Goal: Task Accomplishment & Management: Use online tool/utility

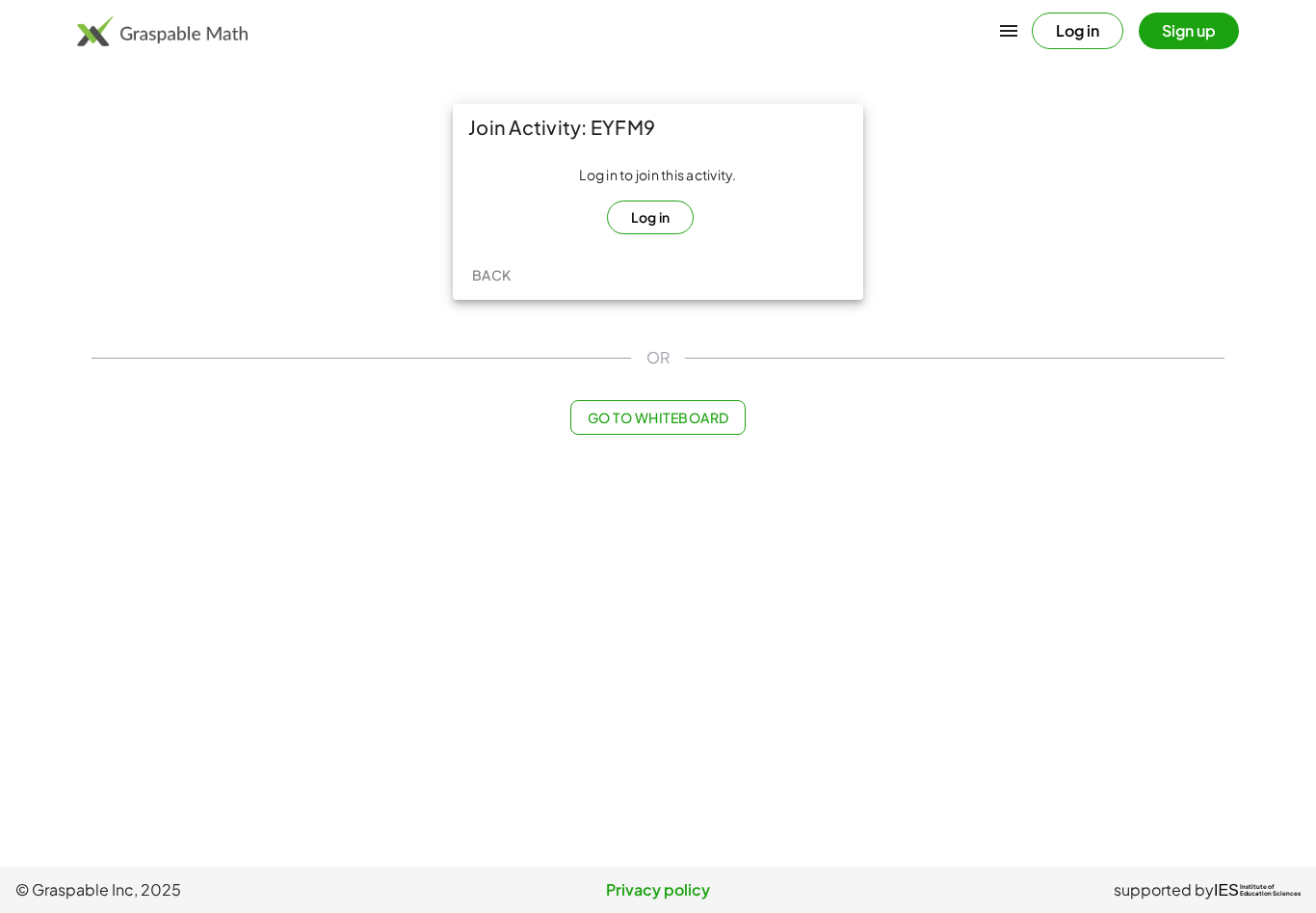
click at [655, 211] on button "Log in" at bounding box center [650, 217] width 87 height 34
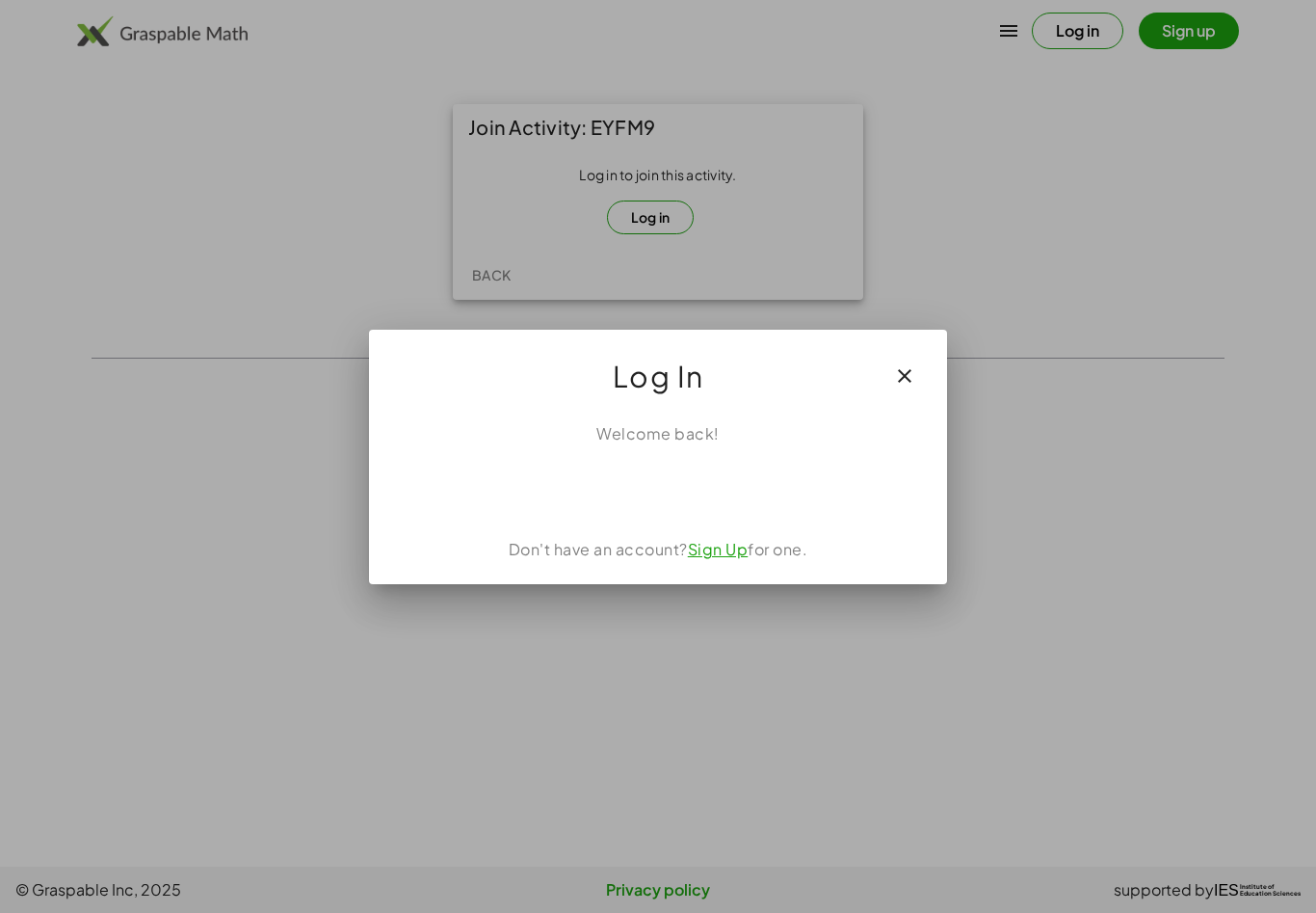
click at [714, 496] on div "Acceder con Google. Se abre en una pestaña nueva" at bounding box center [659, 488] width 184 height 43
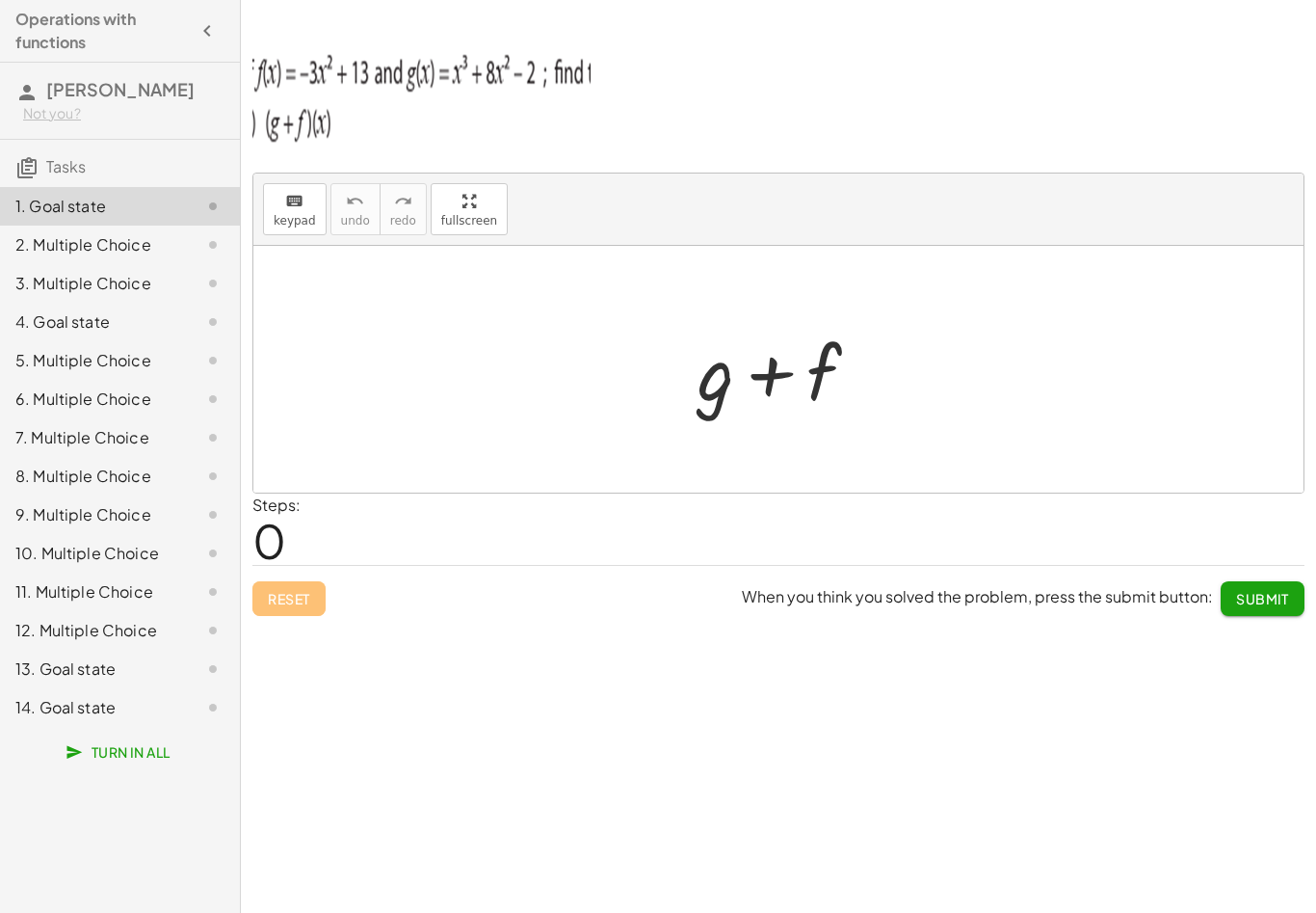
click at [1054, 204] on div "keyboard keypad undo [PERSON_NAME] redo fullscreen" at bounding box center [779, 209] width 1050 height 72
click at [822, 345] on div at bounding box center [788, 373] width 107 height 86
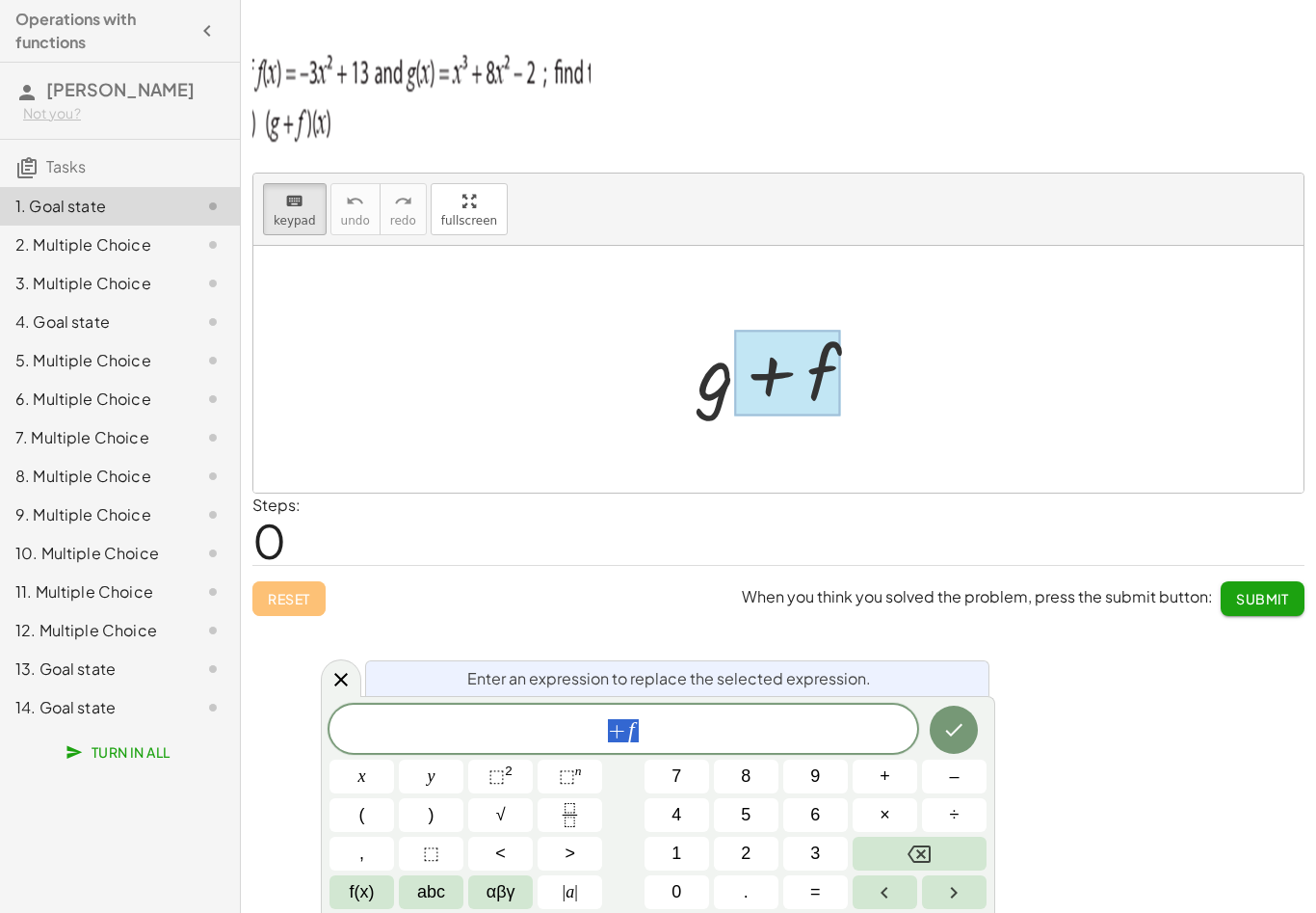
click at [877, 343] on div at bounding box center [786, 370] width 196 height 99
click at [852, 395] on div at bounding box center [786, 370] width 196 height 99
click at [961, 729] on icon "Done" at bounding box center [953, 729] width 23 height 23
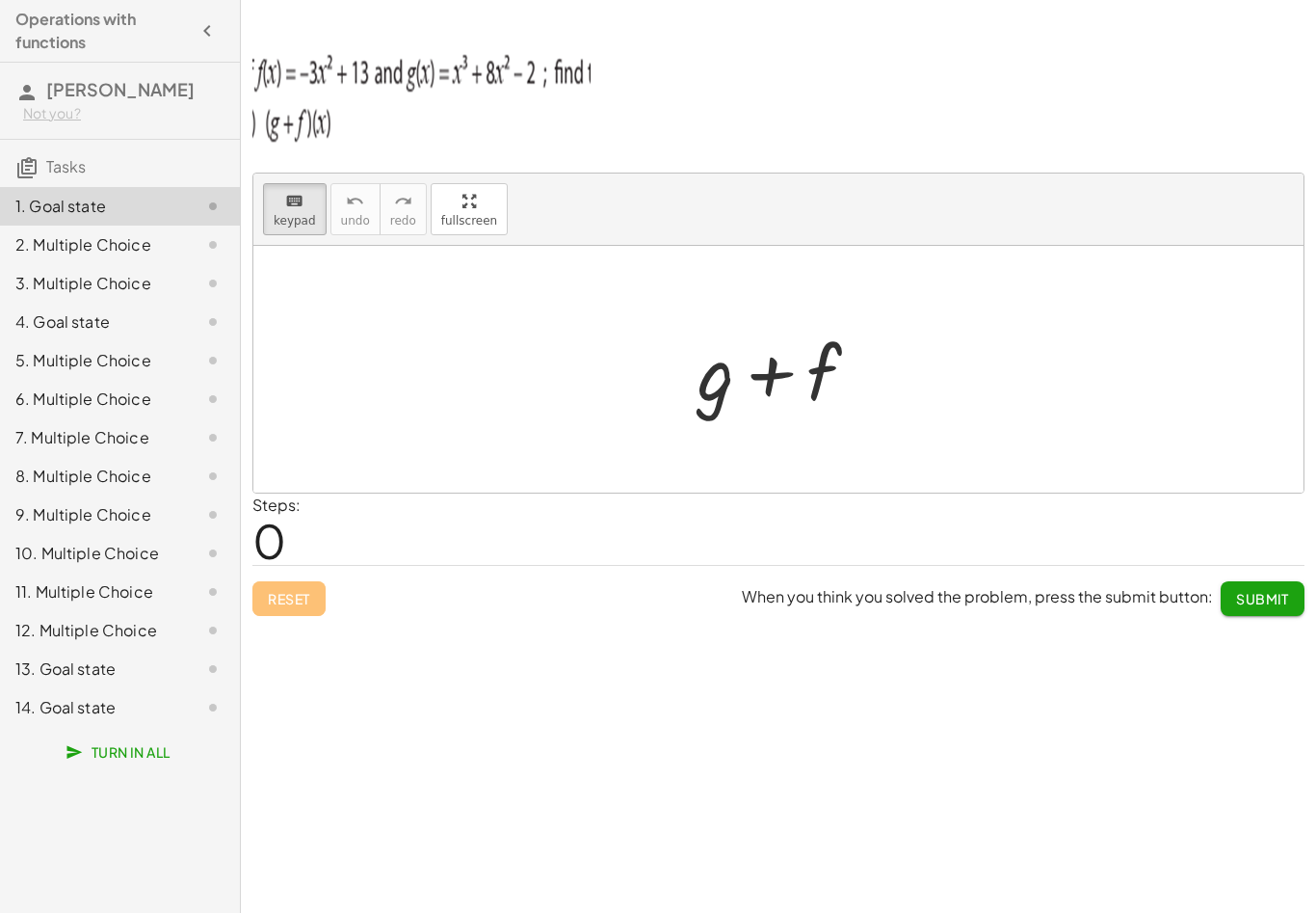
click at [869, 362] on div at bounding box center [786, 370] width 196 height 99
click at [844, 379] on div at bounding box center [786, 370] width 196 height 99
click at [822, 362] on div at bounding box center [786, 370] width 196 height 99
click at [844, 376] on div at bounding box center [786, 370] width 196 height 99
click at [820, 384] on div at bounding box center [786, 370] width 196 height 99
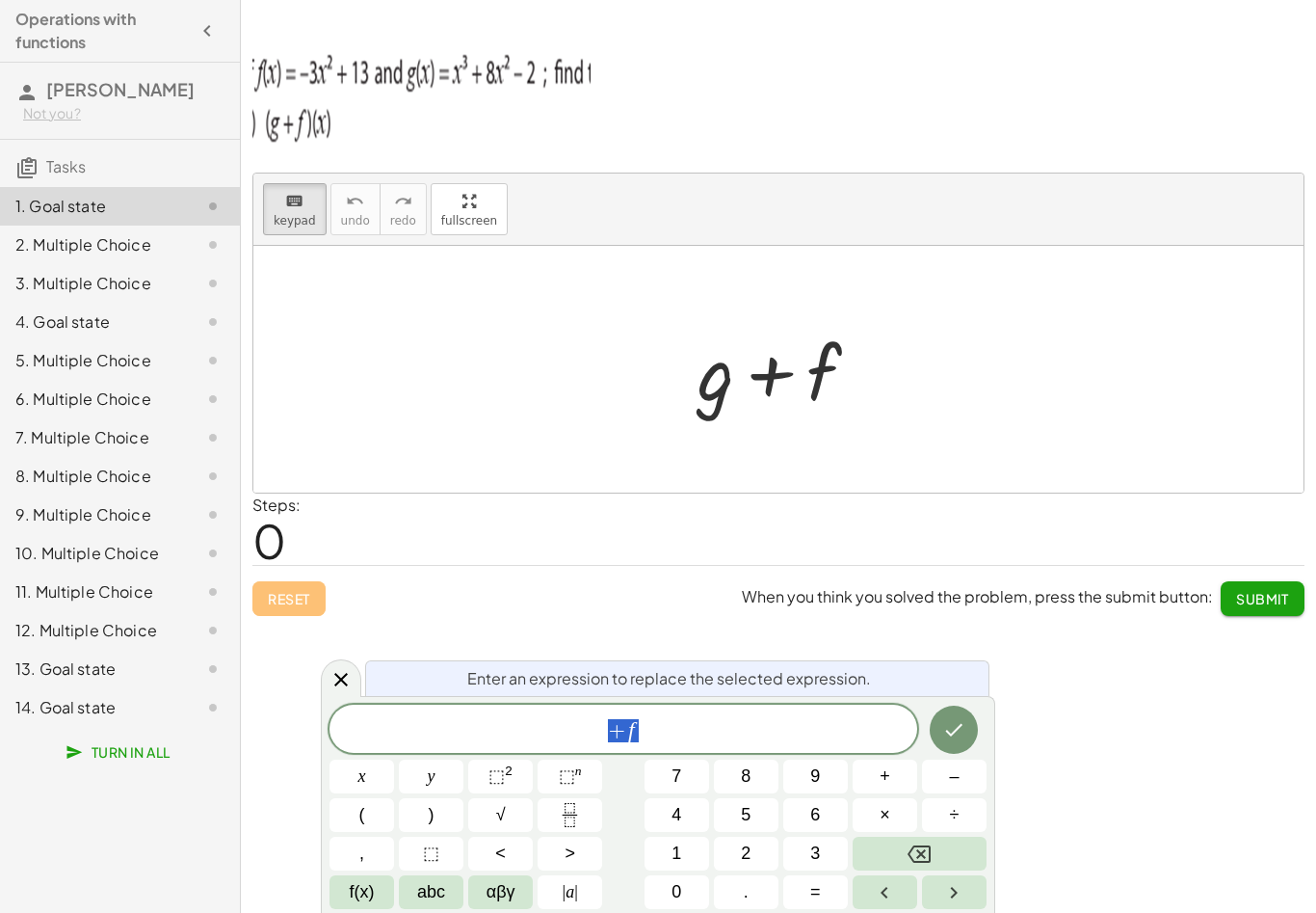
click at [642, 737] on span "+ f" at bounding box center [622, 730] width 588 height 27
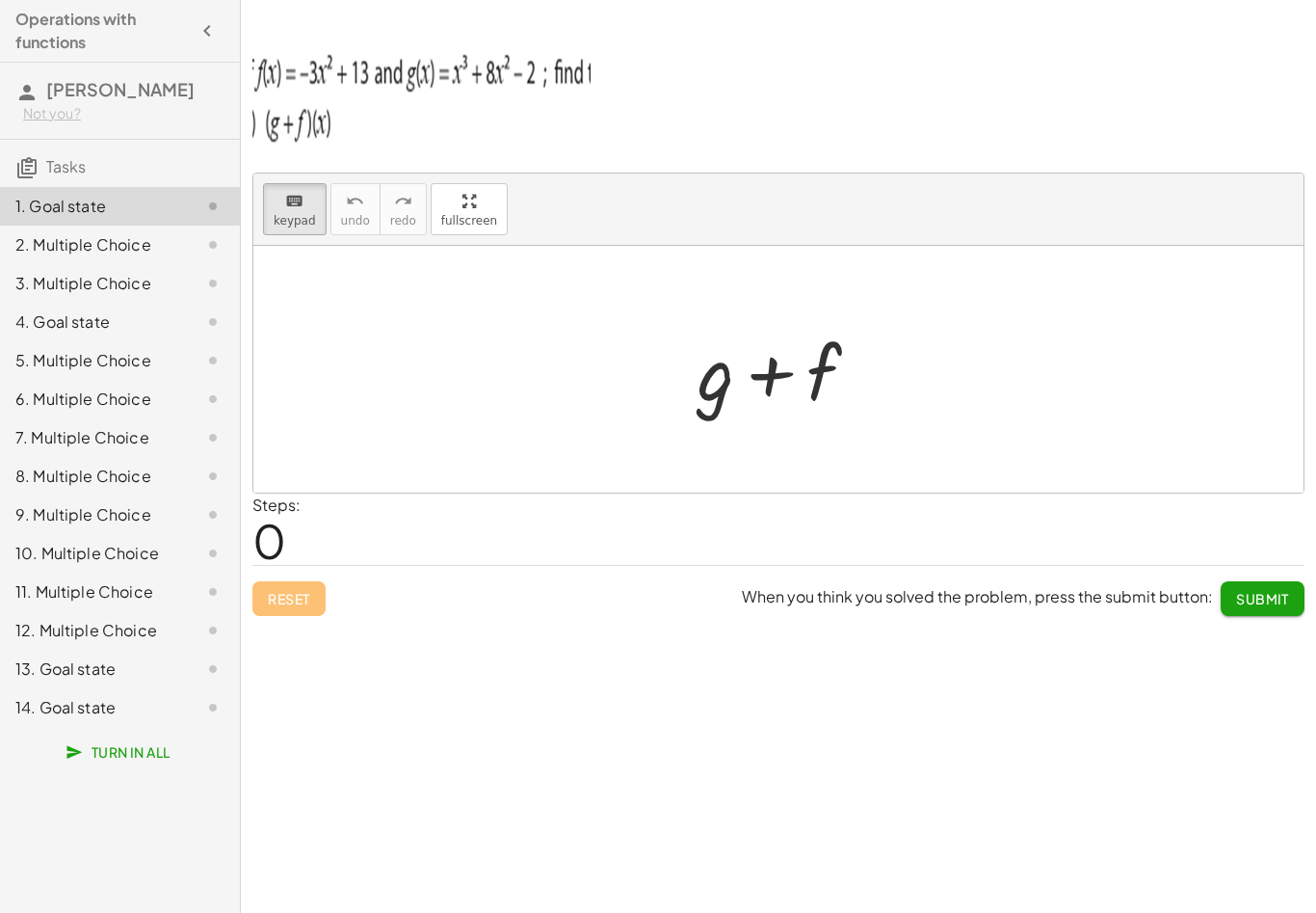
click at [833, 390] on div at bounding box center [786, 370] width 196 height 99
click at [907, 533] on div "Steps: 0" at bounding box center [779, 529] width 1052 height 71
click at [861, 368] on div at bounding box center [786, 370] width 196 height 99
click at [848, 361] on div at bounding box center [786, 370] width 196 height 99
click at [845, 350] on div at bounding box center [786, 370] width 196 height 99
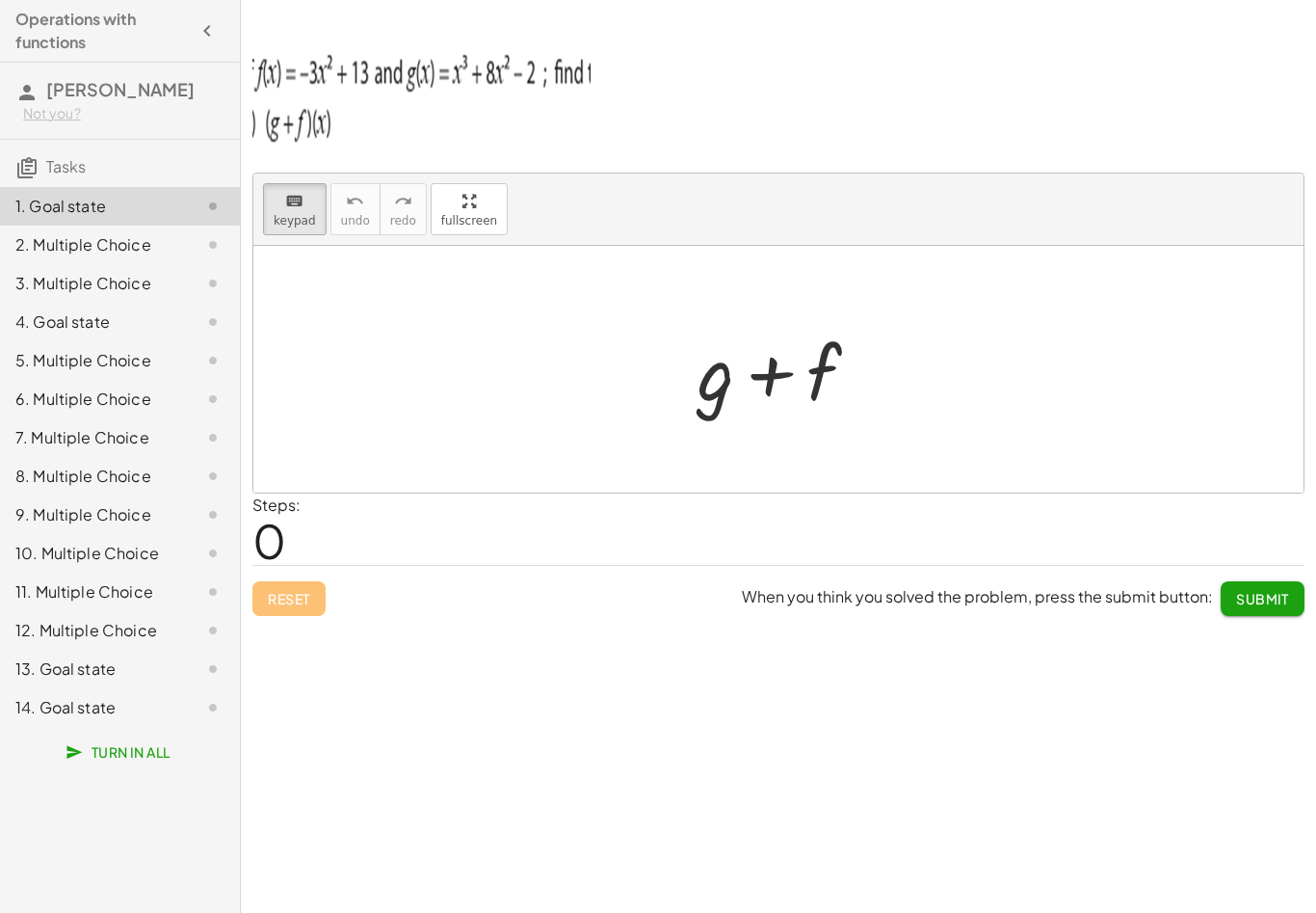
click at [834, 348] on div at bounding box center [786, 370] width 196 height 99
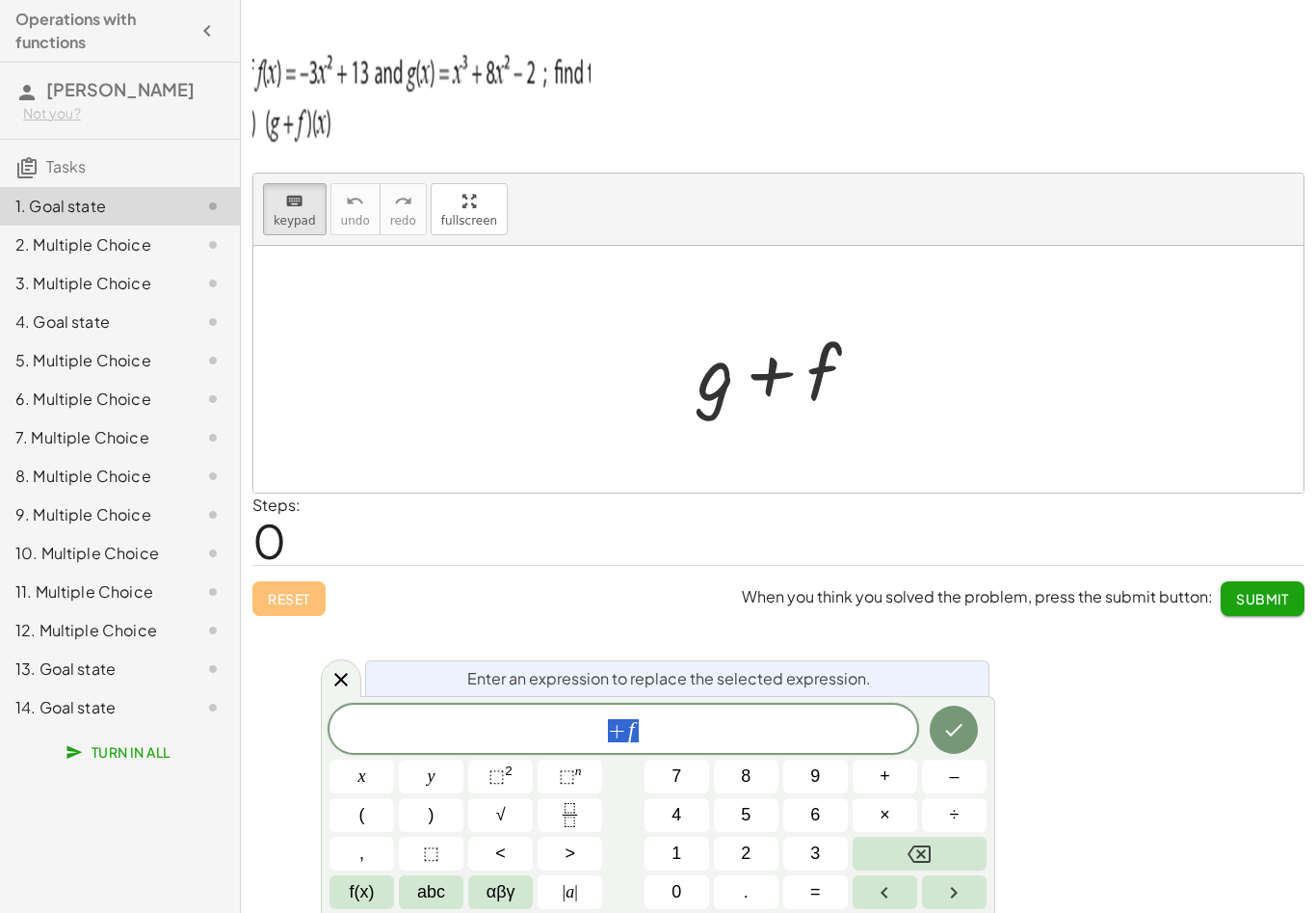
click at [788, 724] on span "+ f" at bounding box center [622, 730] width 588 height 27
click at [795, 735] on span "+ f ​" at bounding box center [622, 730] width 588 height 27
click at [959, 840] on button "Backspace" at bounding box center [919, 854] width 134 height 34
click at [958, 839] on button "Backspace" at bounding box center [919, 854] width 134 height 34
click at [952, 838] on button "Backspace" at bounding box center [919, 854] width 134 height 34
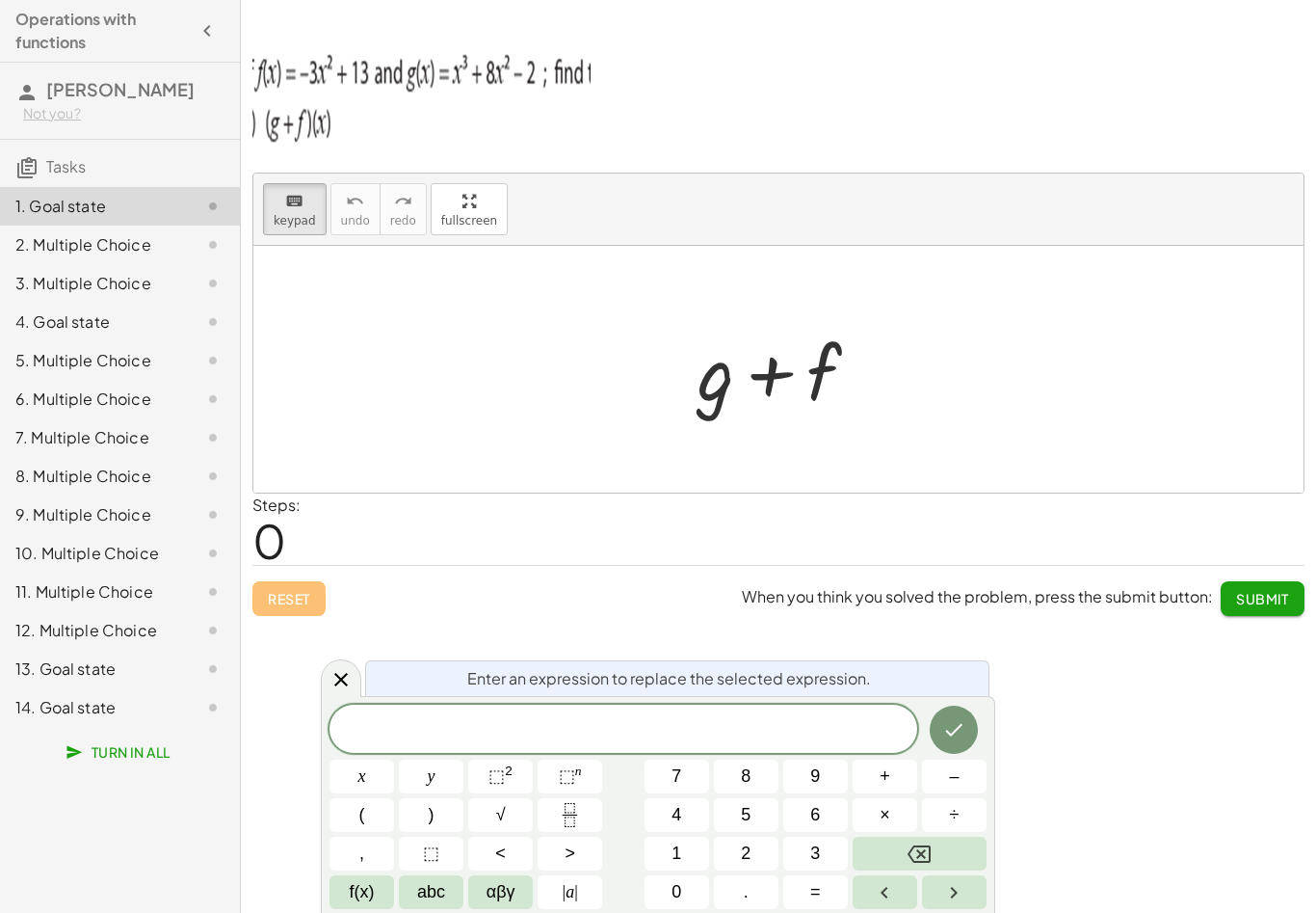
click at [959, 728] on icon "Done" at bounding box center [954, 730] width 17 height 13
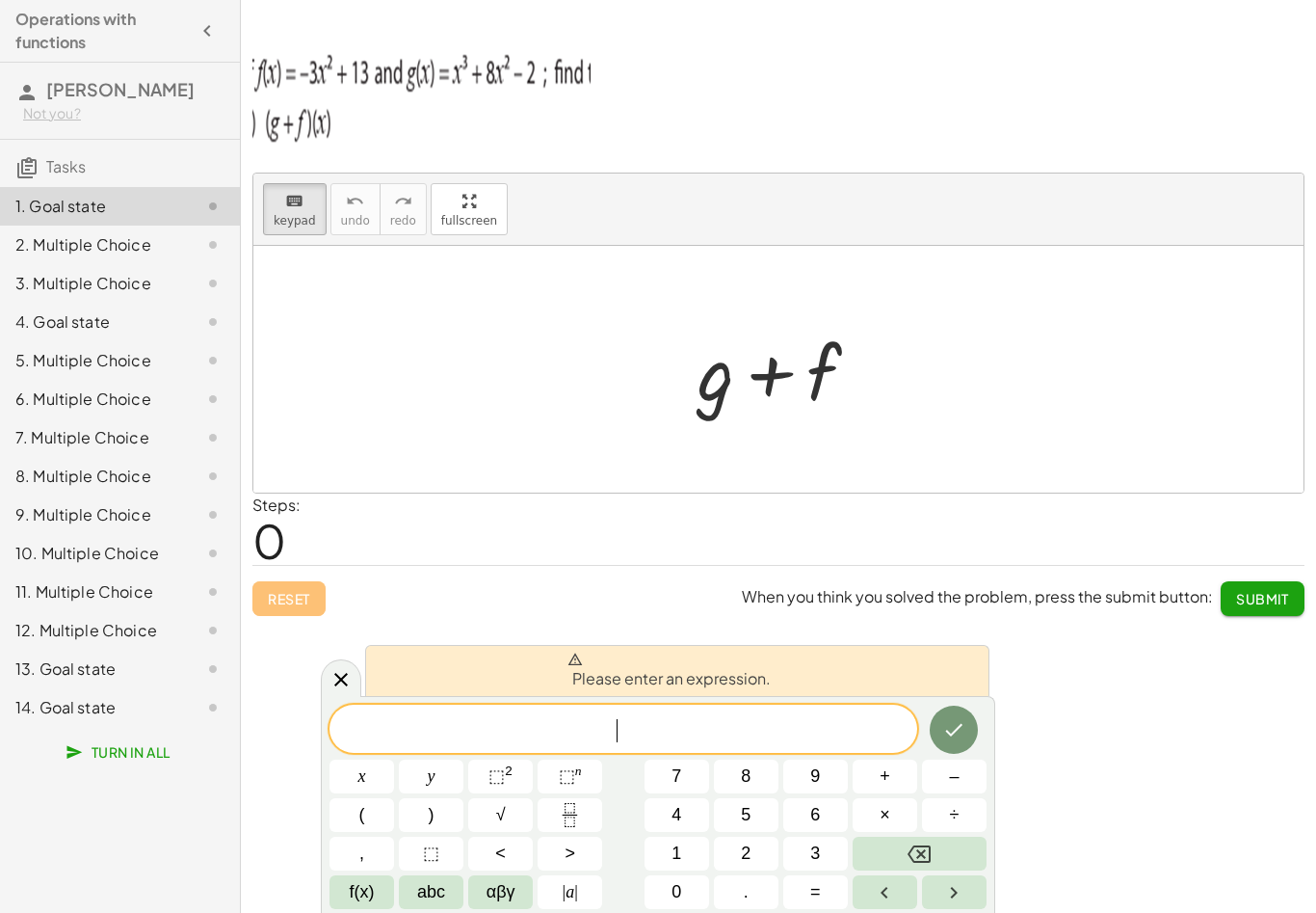
click at [822, 884] on button "=" at bounding box center [815, 892] width 64 height 34
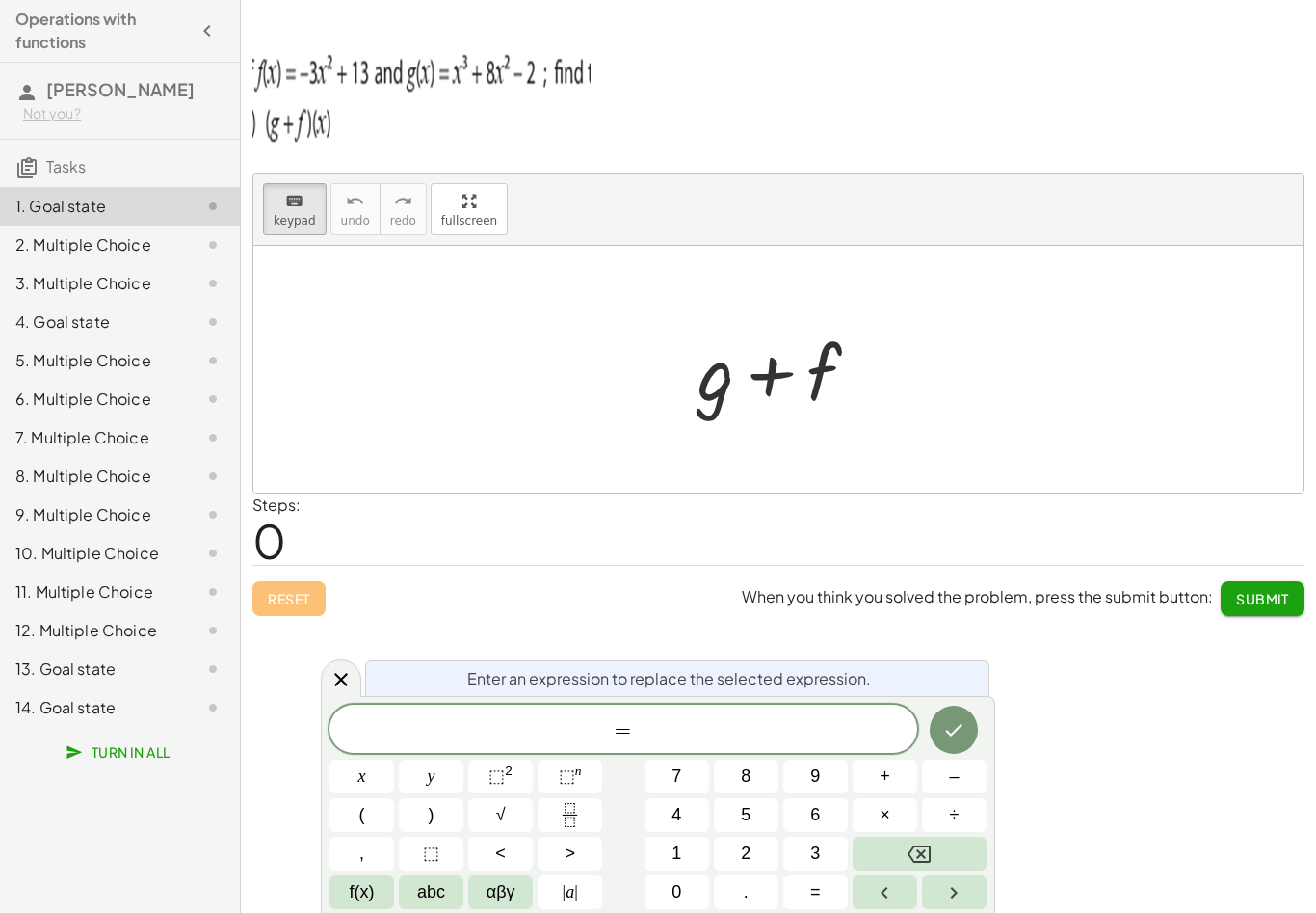
click at [882, 829] on button "×" at bounding box center [884, 815] width 64 height 34
click at [933, 854] on button "Backspace" at bounding box center [919, 854] width 134 height 34
click at [881, 819] on span "×" at bounding box center [885, 815] width 11 height 26
click at [927, 855] on icon "Backspace" at bounding box center [919, 854] width 23 height 23
click at [361, 762] on button "x" at bounding box center [361, 776] width 64 height 34
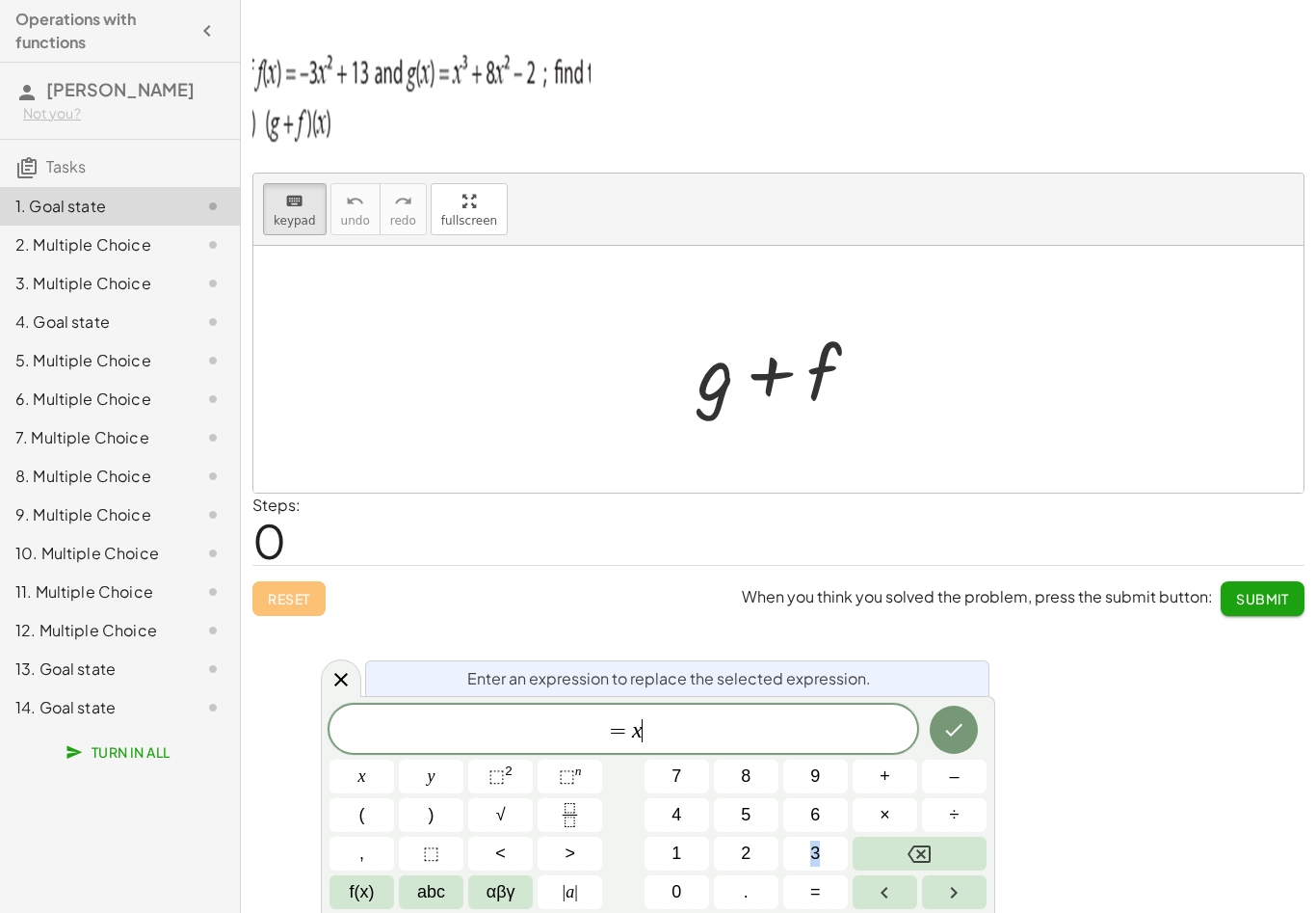
click at [846, 852] on button "3" at bounding box center [815, 854] width 64 height 34
click at [932, 854] on button "Backspace" at bounding box center [919, 854] width 134 height 34
click at [499, 766] on span "⬚" at bounding box center [496, 775] width 17 height 19
click at [925, 846] on icon "Backspace" at bounding box center [919, 854] width 23 height 17
click at [918, 867] on button "Backspace" at bounding box center [919, 854] width 134 height 34
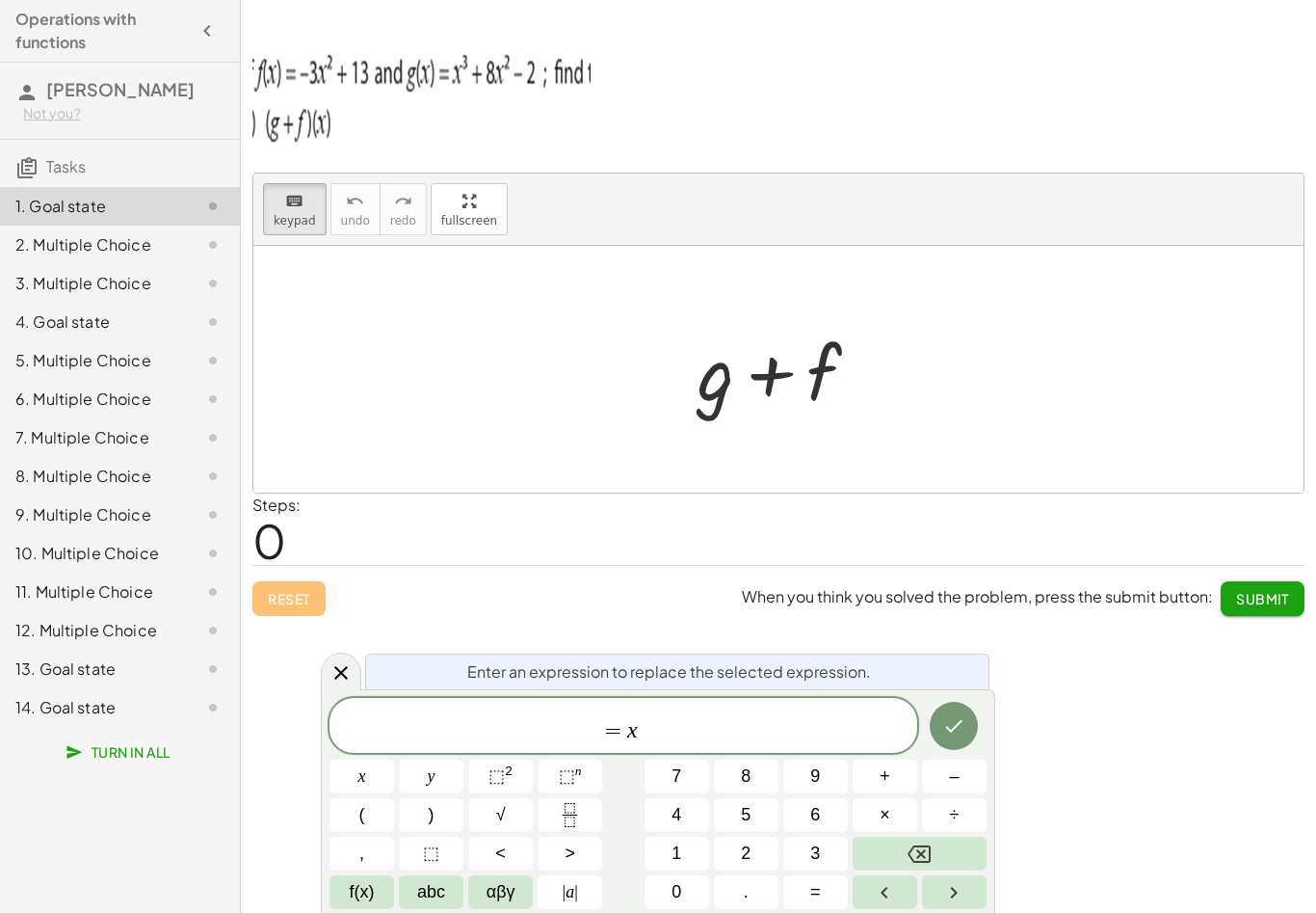
click at [814, 861] on span "3" at bounding box center [816, 854] width 10 height 26
click at [437, 852] on span "⬚" at bounding box center [431, 854] width 17 height 26
click at [921, 845] on icon "Backspace" at bounding box center [919, 854] width 23 height 23
click at [902, 863] on button "Backspace" at bounding box center [919, 854] width 134 height 34
click at [429, 857] on span "⬚" at bounding box center [431, 854] width 17 height 26
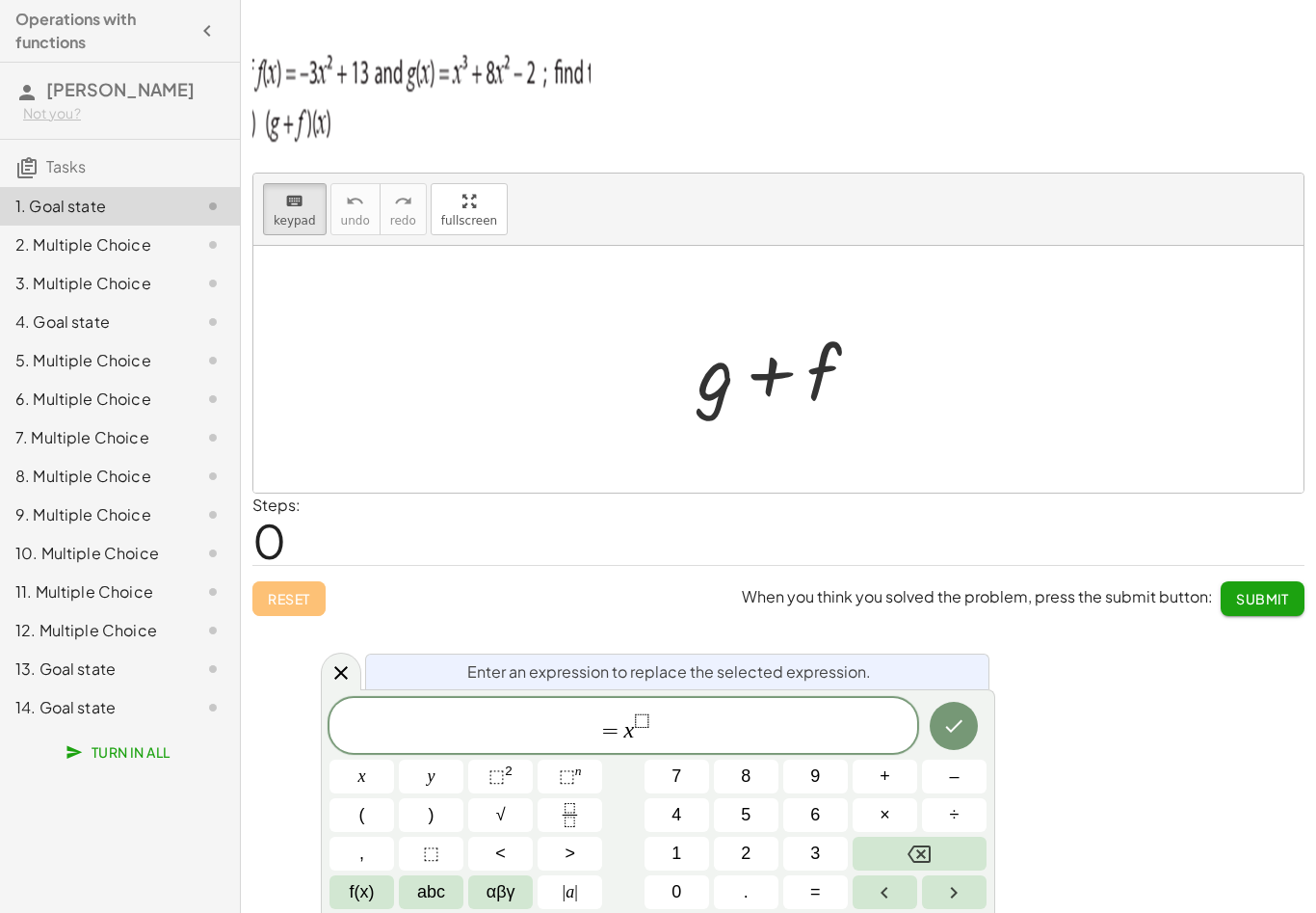
click at [826, 856] on button "3" at bounding box center [815, 854] width 64 height 34
click at [901, 861] on button "Backspace" at bounding box center [919, 854] width 134 height 34
click at [901, 860] on button "Backspace" at bounding box center [919, 854] width 134 height 34
click at [826, 863] on button "3" at bounding box center [815, 854] width 64 height 34
click at [885, 820] on span "×" at bounding box center [885, 815] width 11 height 26
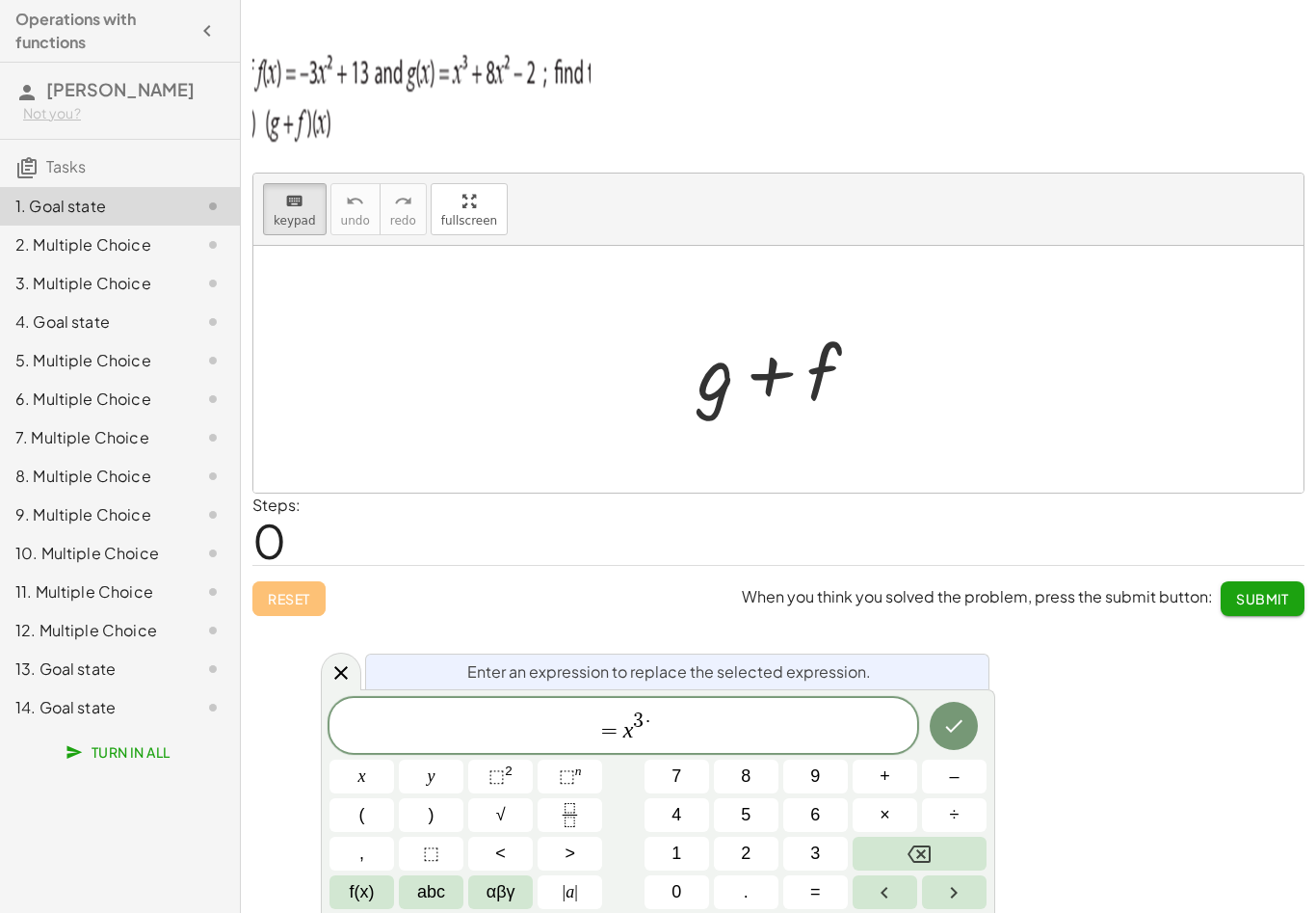
click at [918, 864] on icon "Backspace" at bounding box center [919, 854] width 23 height 23
click at [971, 898] on button "Right arrow" at bounding box center [953, 892] width 64 height 34
click at [893, 776] on button "+" at bounding box center [884, 776] width 64 height 34
click at [765, 812] on button "5" at bounding box center [745, 815] width 64 height 34
click at [369, 776] on button "x" at bounding box center [361, 776] width 64 height 34
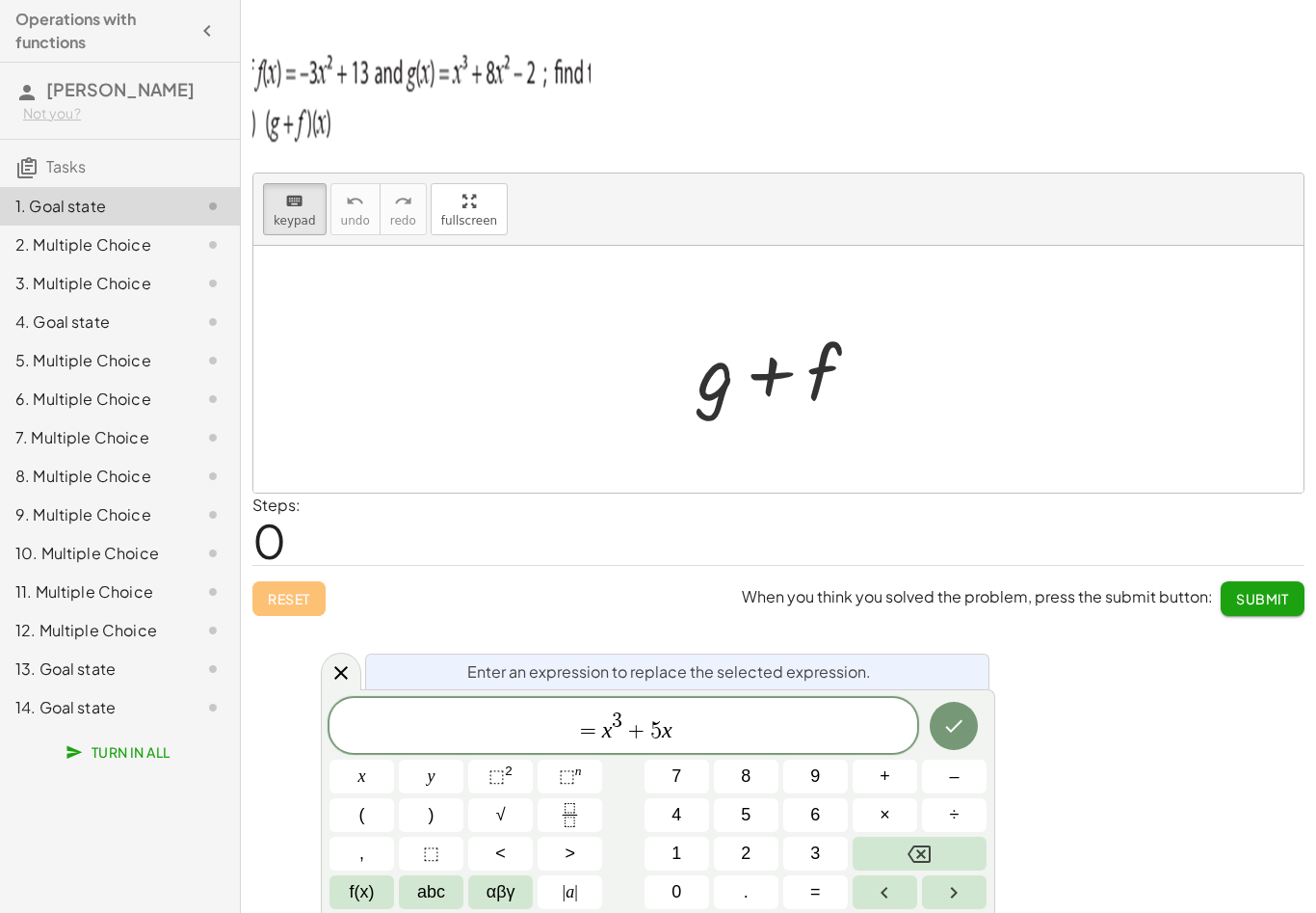
click at [505, 778] on sup "2" at bounding box center [508, 770] width 8 height 15
click at [885, 772] on span "+" at bounding box center [885, 776] width 11 height 26
click at [689, 841] on button "1" at bounding box center [676, 854] width 64 height 34
click at [688, 840] on button "1" at bounding box center [676, 854] width 64 height 34
click at [969, 723] on button "Done" at bounding box center [953, 726] width 49 height 49
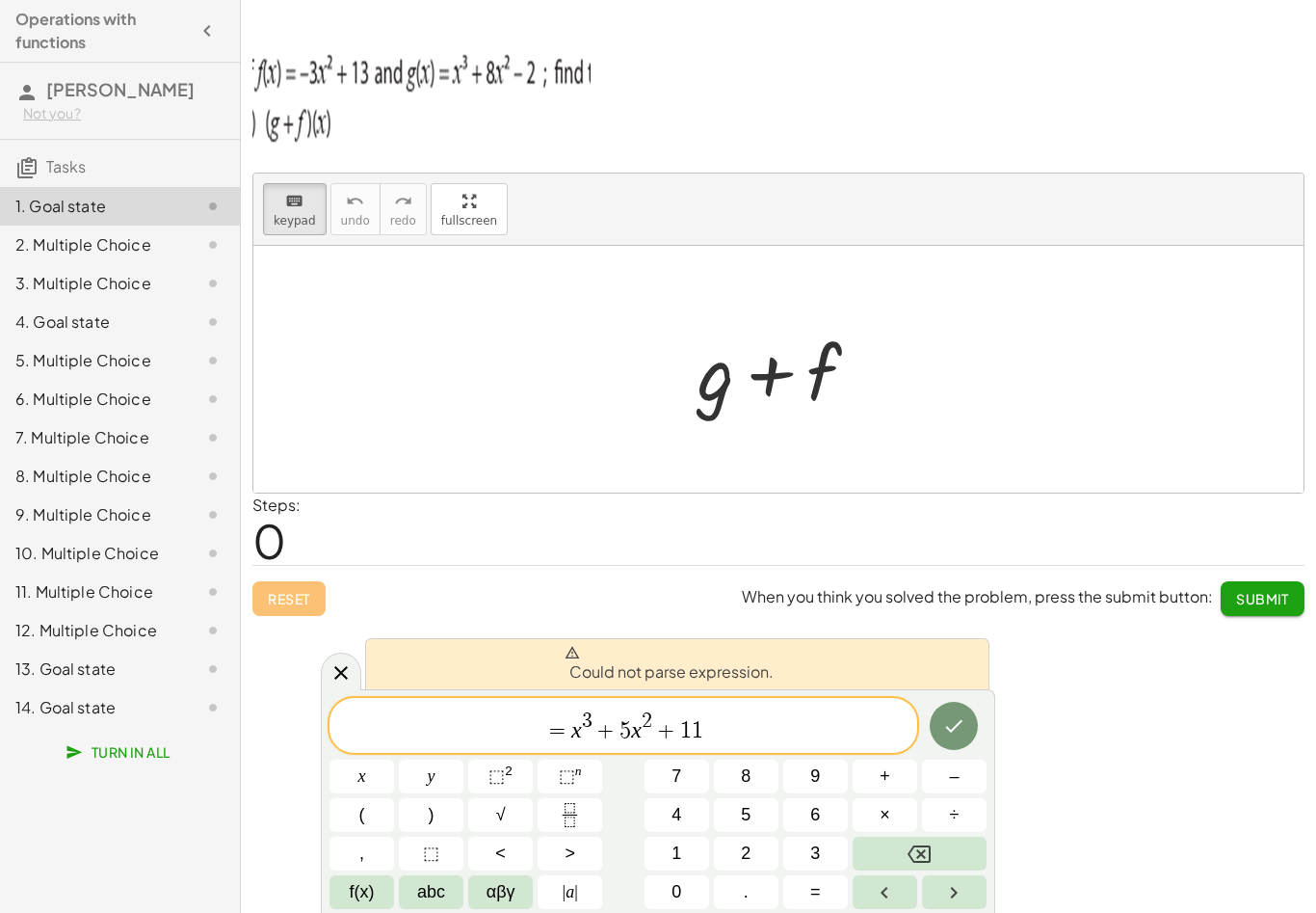
click at [511, 726] on span "= x 3 + 5 x 2 + 1 1 ​" at bounding box center [622, 727] width 588 height 35
click at [357, 811] on button "(" at bounding box center [361, 815] width 64 height 34
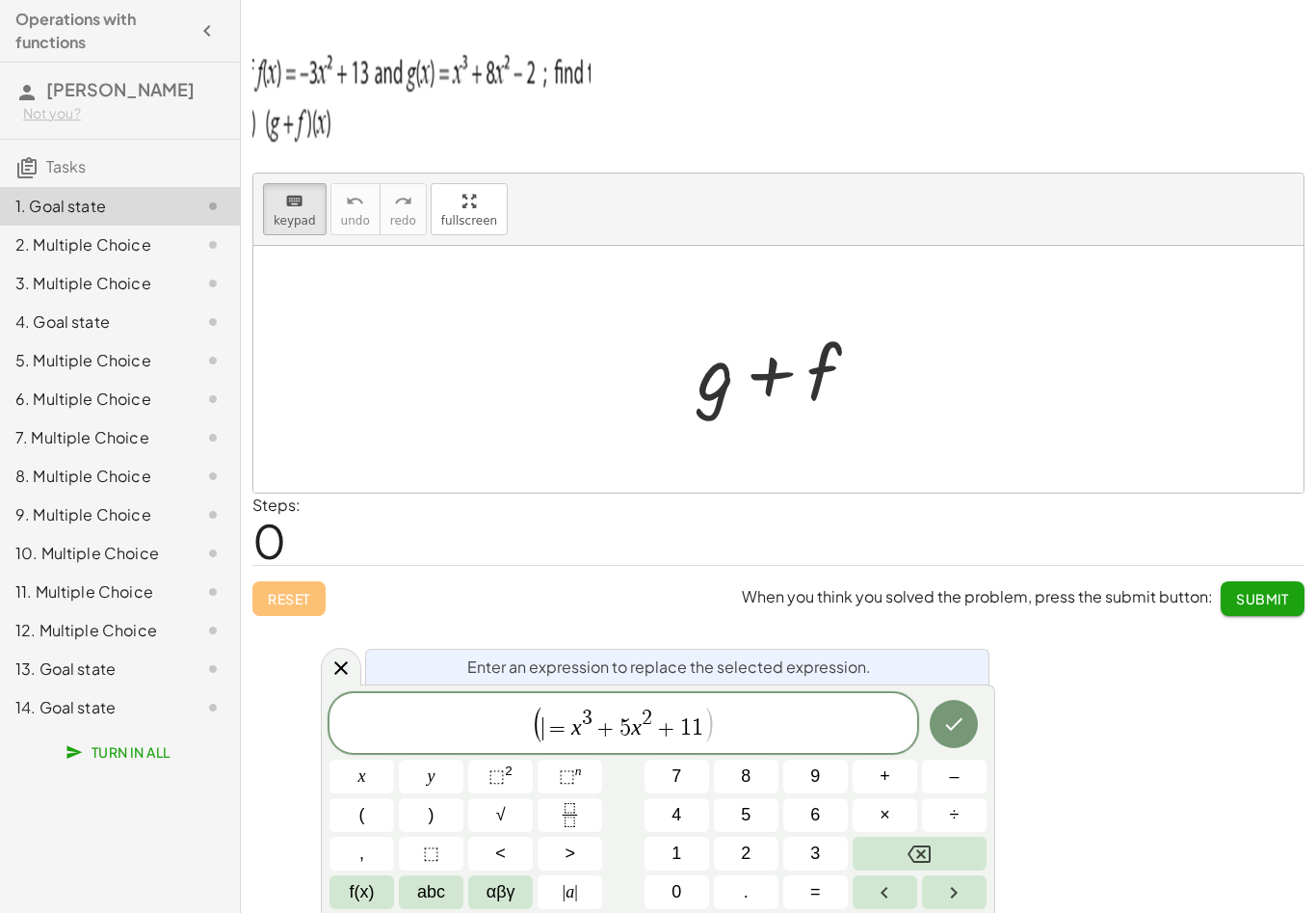
click at [433, 885] on span "abc" at bounding box center [431, 892] width 28 height 26
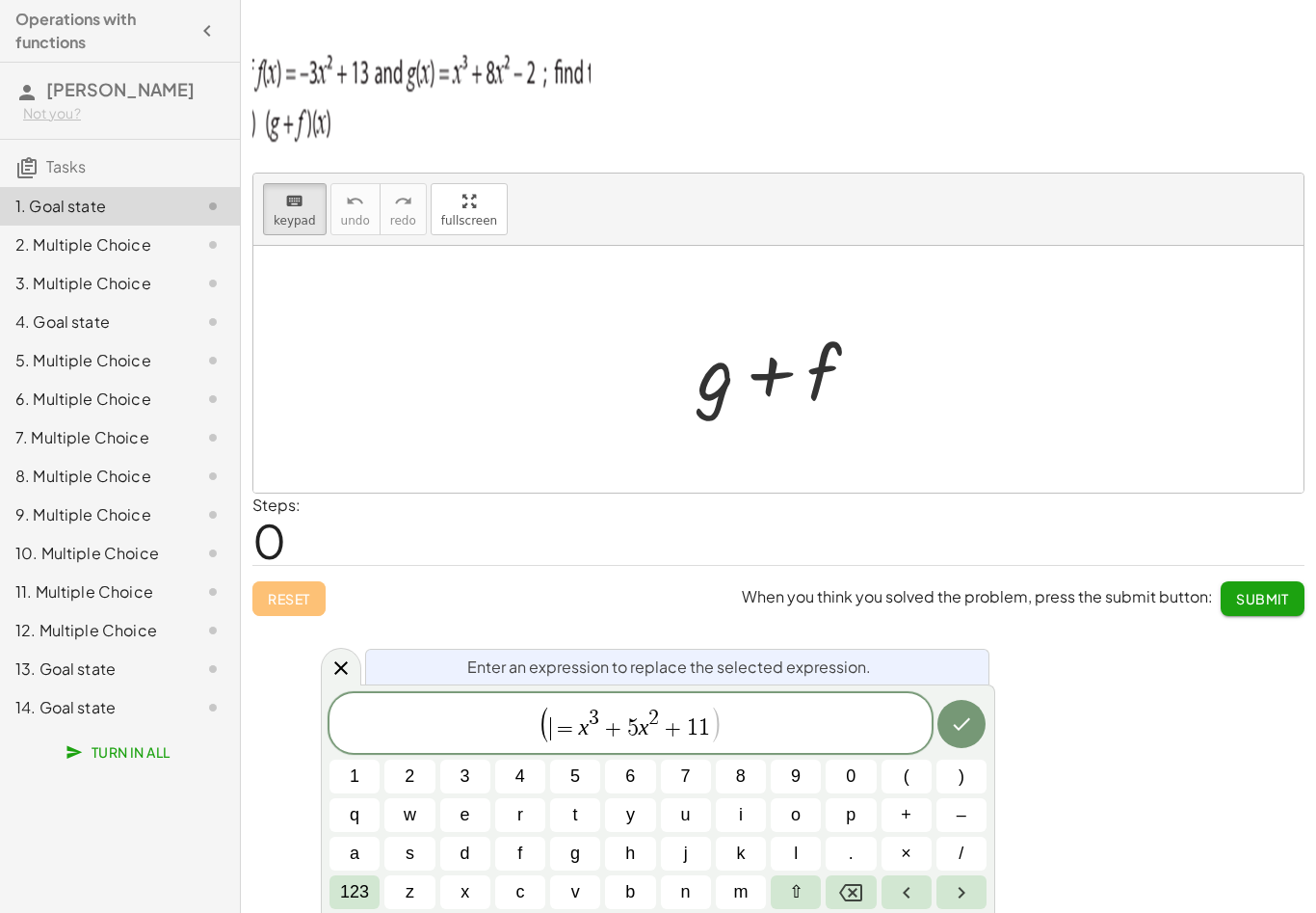
click at [519, 850] on span "f" at bounding box center [519, 854] width 5 height 26
click at [341, 893] on span "123" at bounding box center [354, 892] width 29 height 26
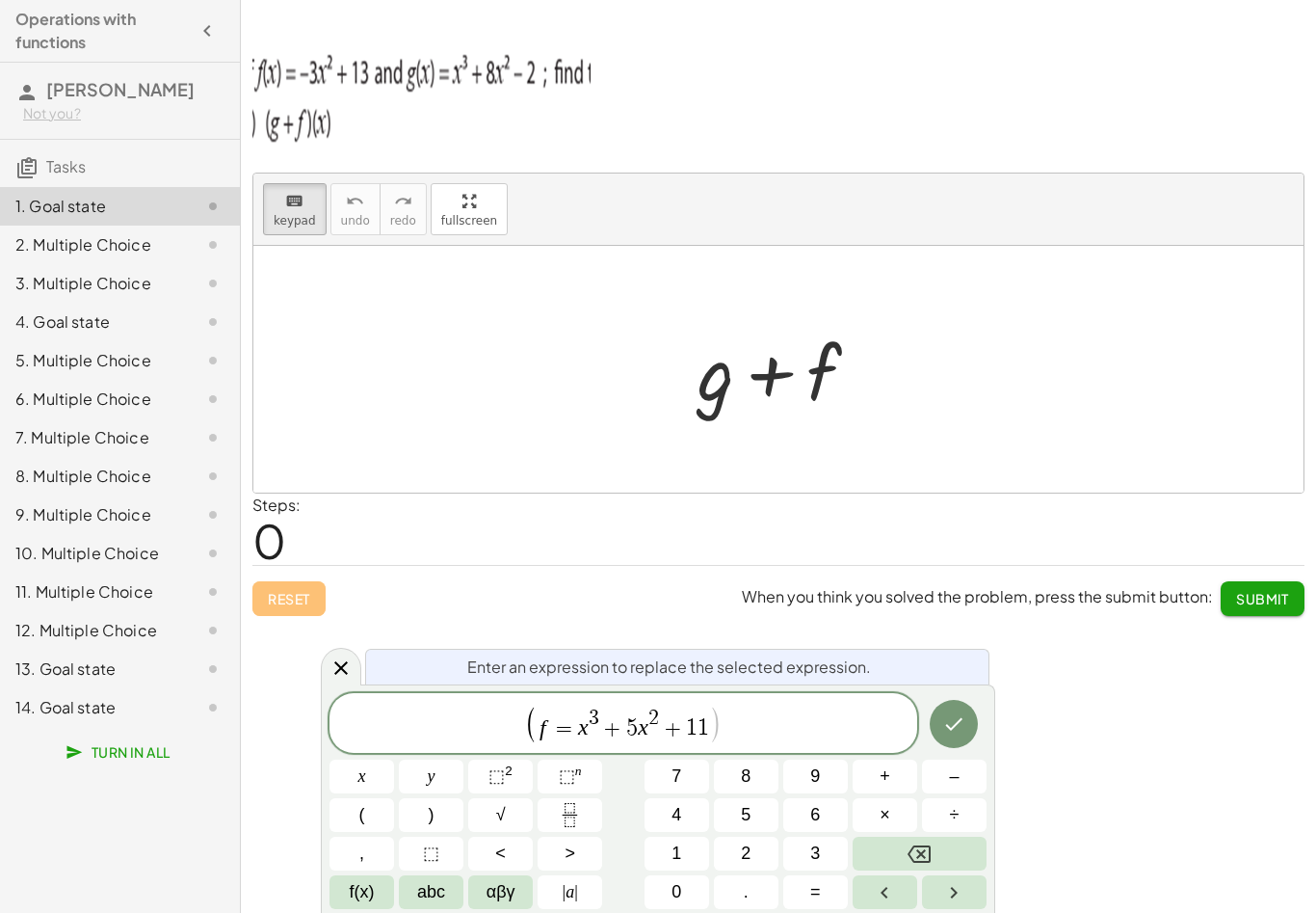
click at [948, 843] on button "Backspace" at bounding box center [919, 854] width 134 height 34
click at [350, 881] on span "f(x)" at bounding box center [362, 892] width 25 height 26
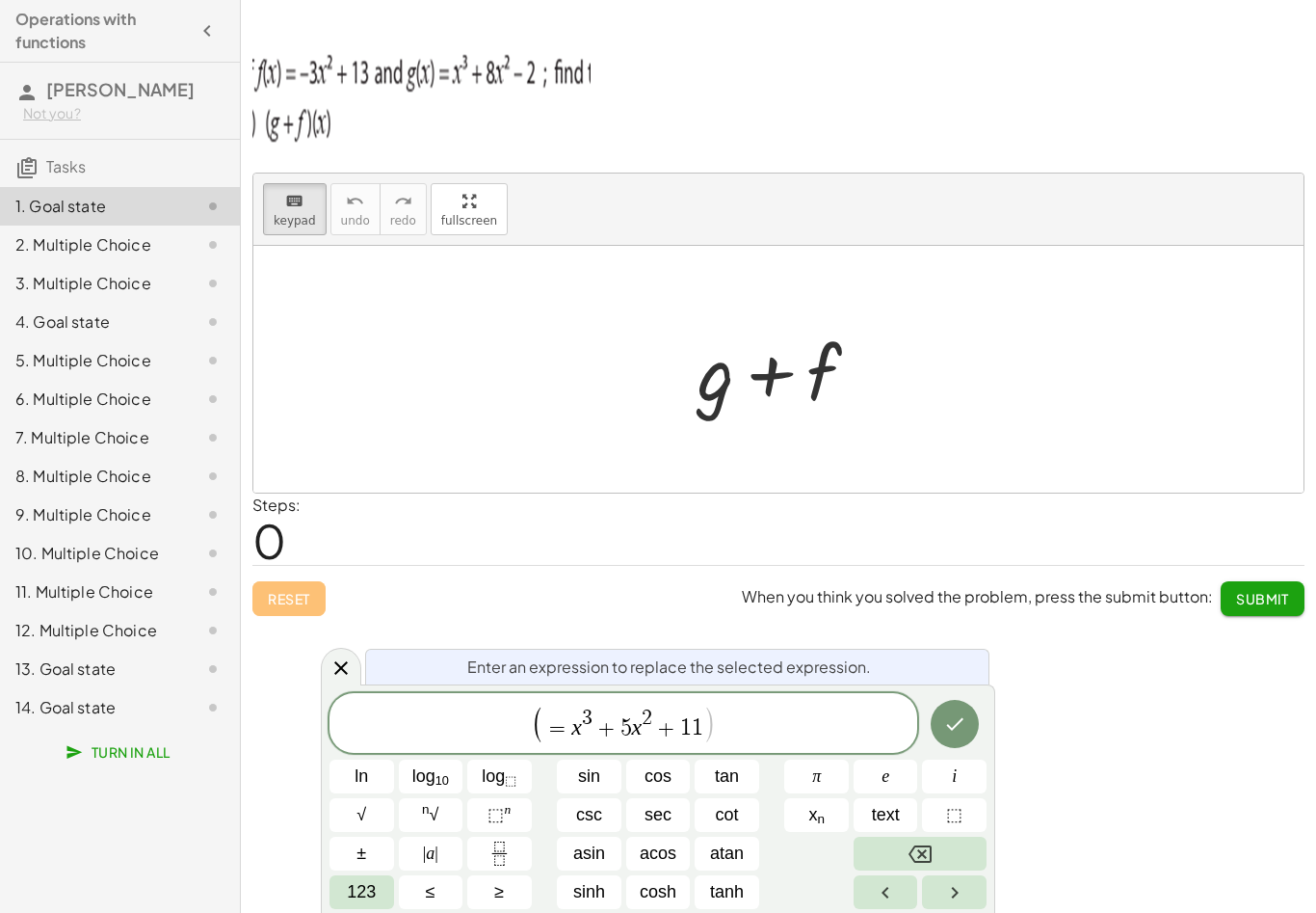
click at [359, 896] on span "123" at bounding box center [361, 892] width 29 height 26
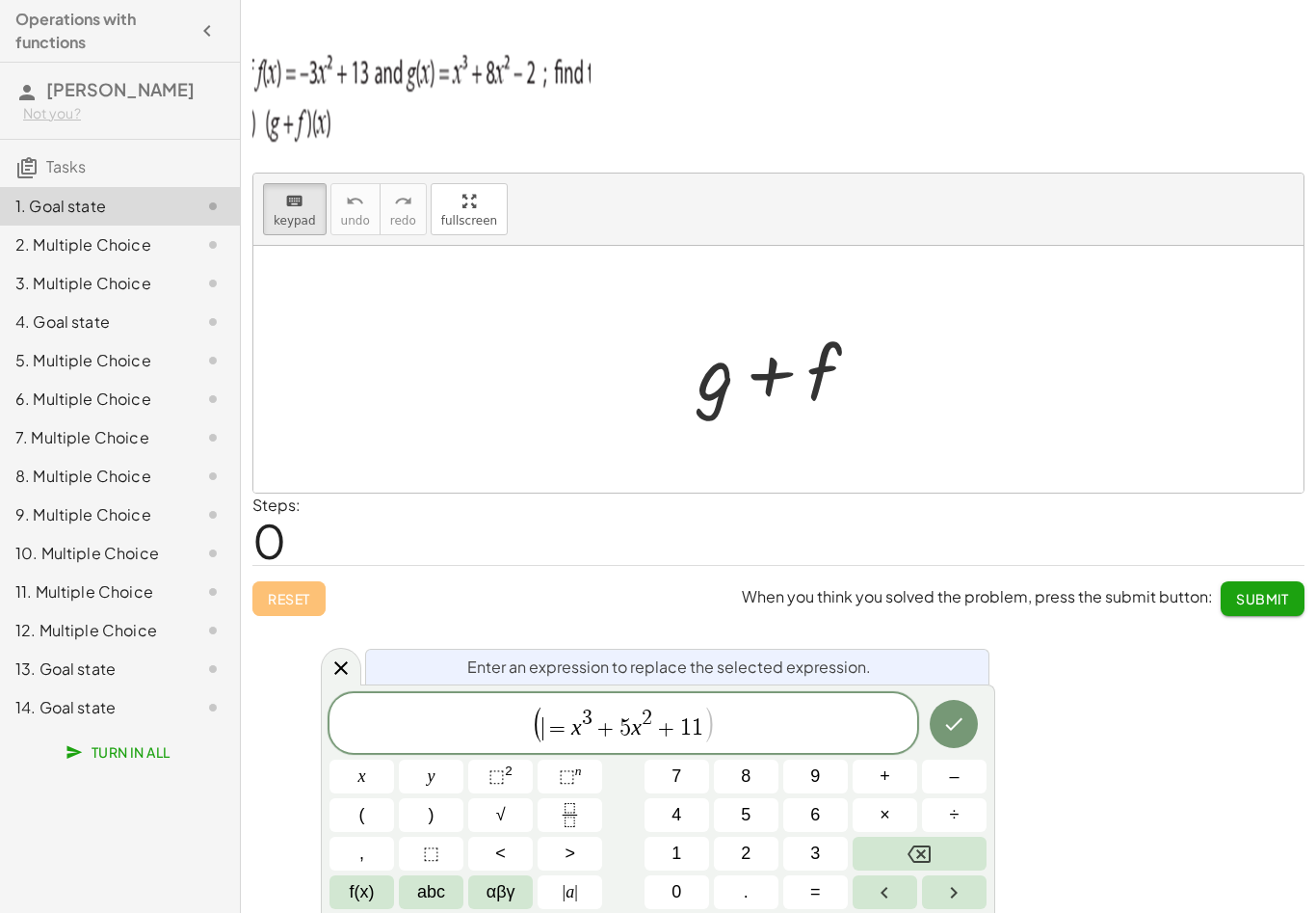
click at [413, 886] on button "abc" at bounding box center [430, 892] width 64 height 34
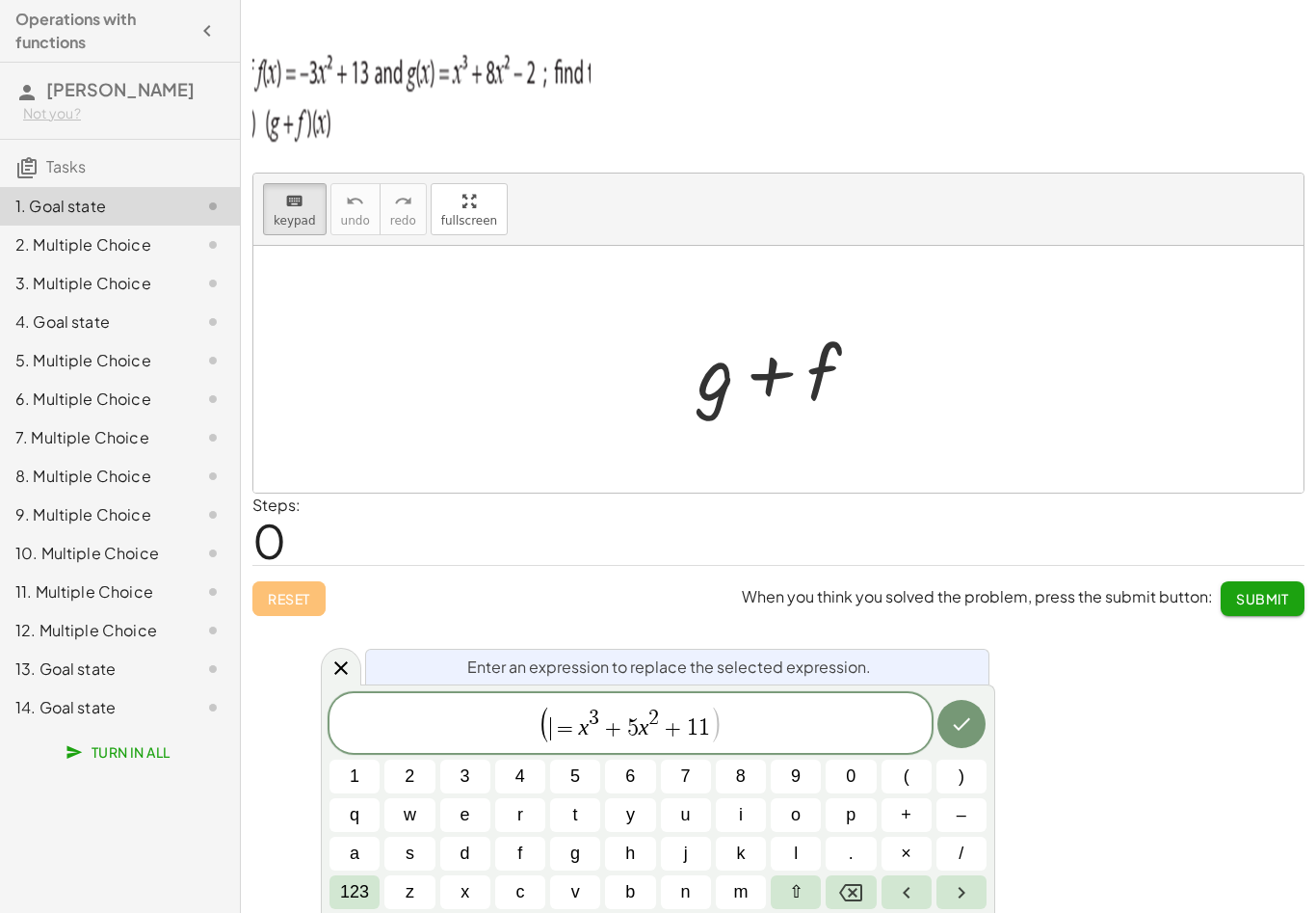
click at [580, 840] on button "g" at bounding box center [575, 854] width 51 height 34
click at [908, 816] on span "+" at bounding box center [906, 815] width 11 height 26
click at [511, 863] on button "f" at bounding box center [520, 854] width 51 height 34
click at [353, 899] on span "123" at bounding box center [354, 892] width 29 height 26
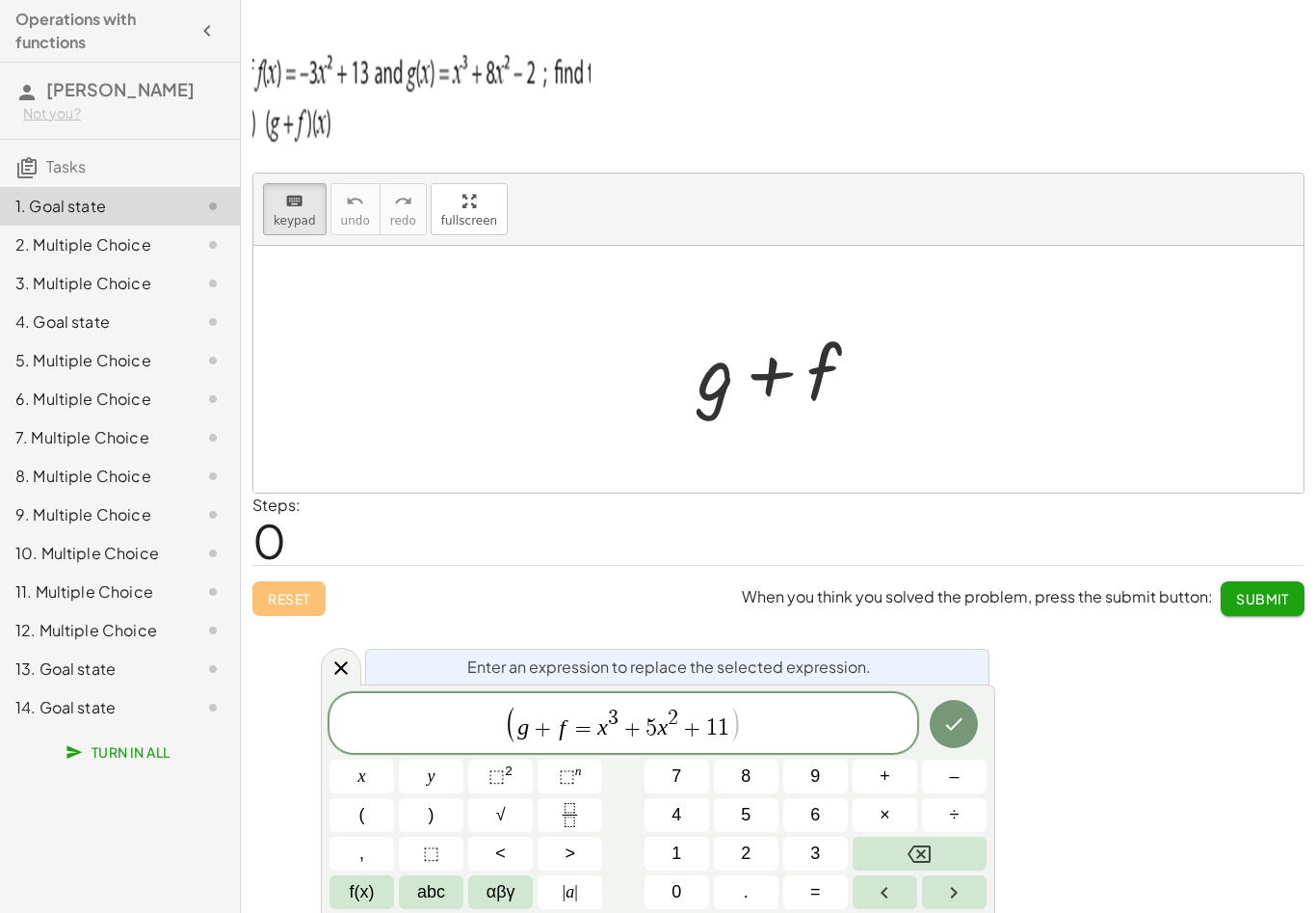
click at [353, 898] on span "f(x)" at bounding box center [362, 892] width 25 height 26
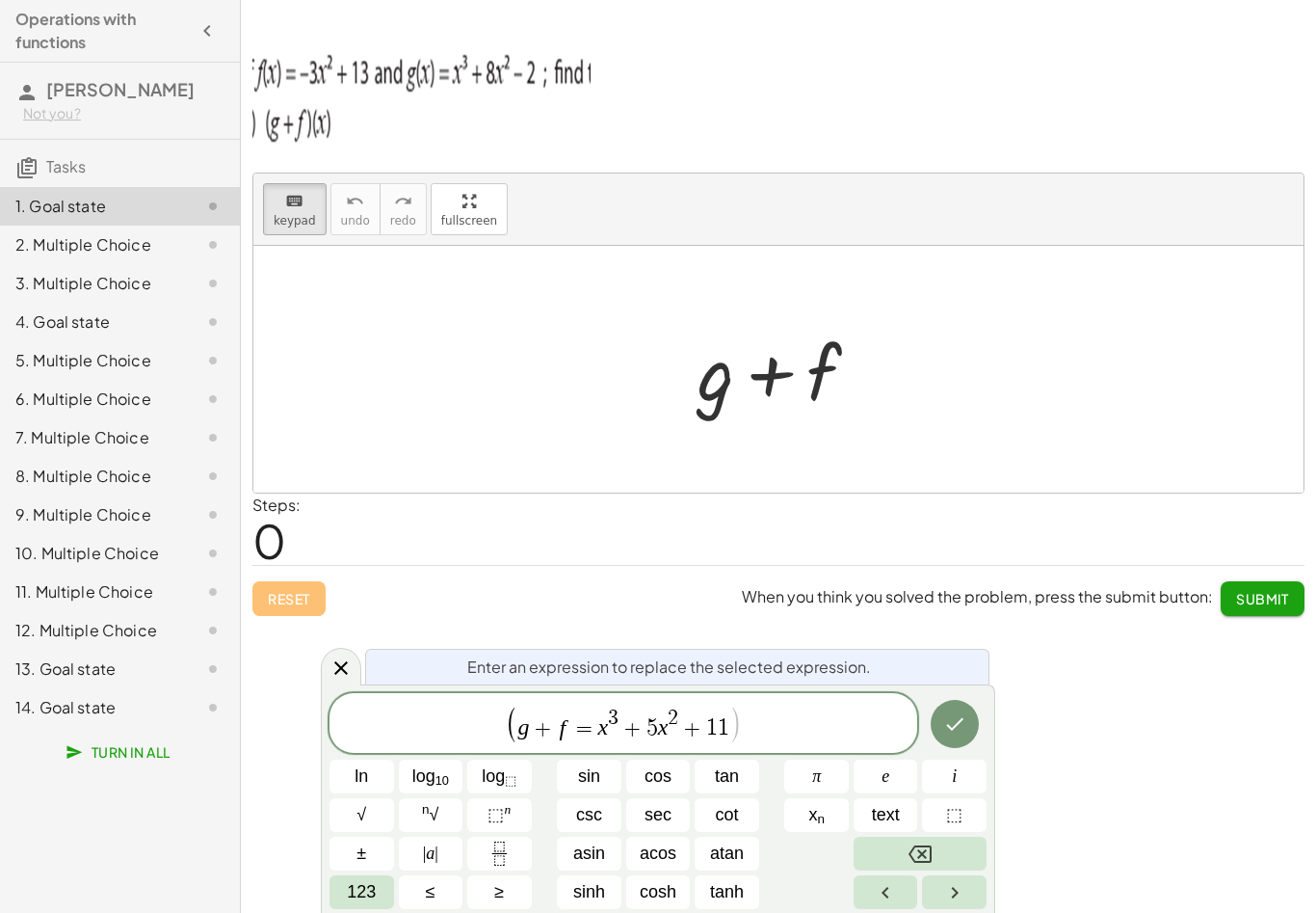
click at [315, 897] on div "keyboard keypad undo undo redo redo fullscreen + g + f × Steps: 0 Reset When yo…" at bounding box center [778, 456] width 1075 height 913
click at [330, 886] on button "123" at bounding box center [361, 892] width 64 height 34
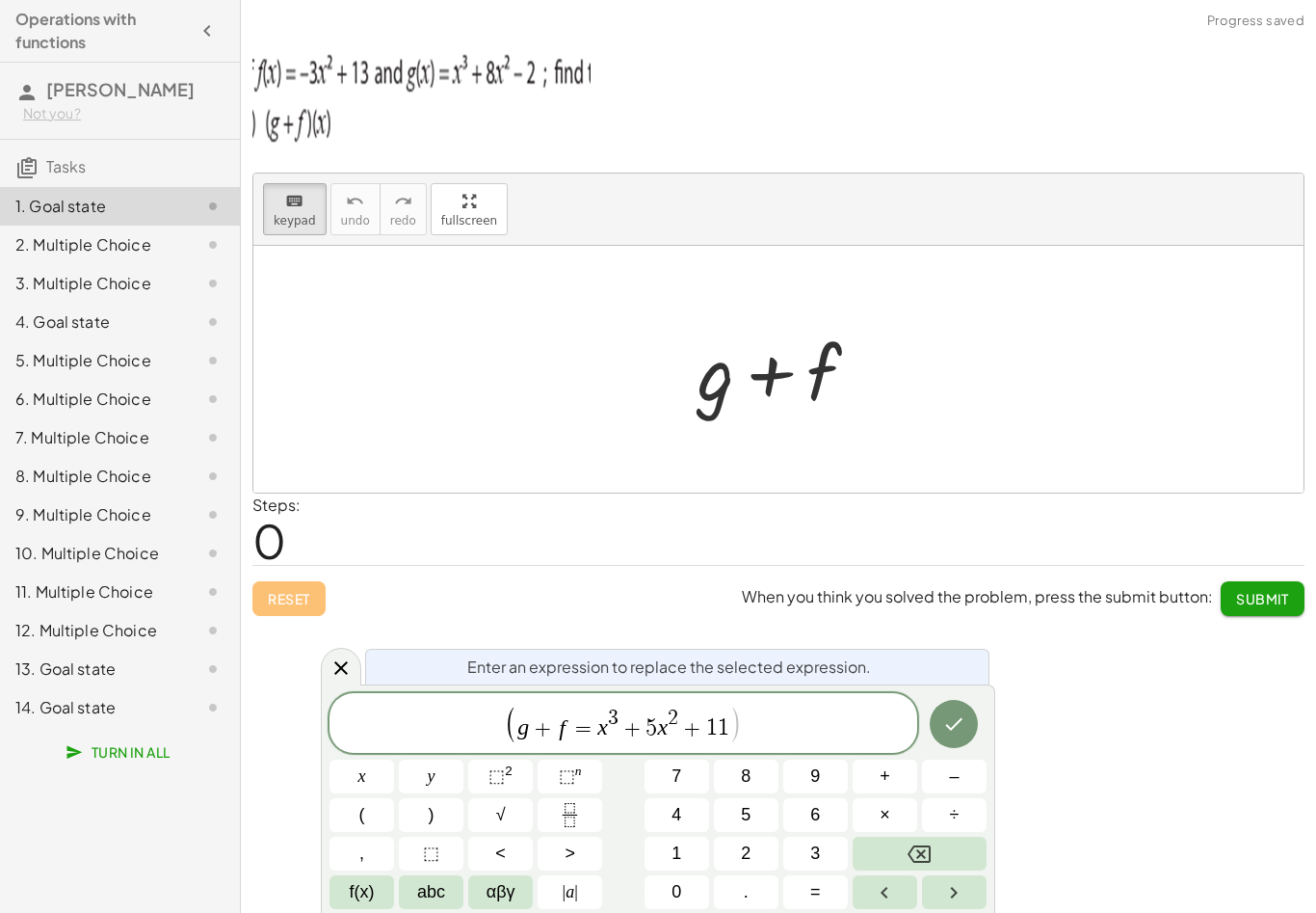
click at [391, 903] on button "f(x)" at bounding box center [361, 892] width 64 height 34
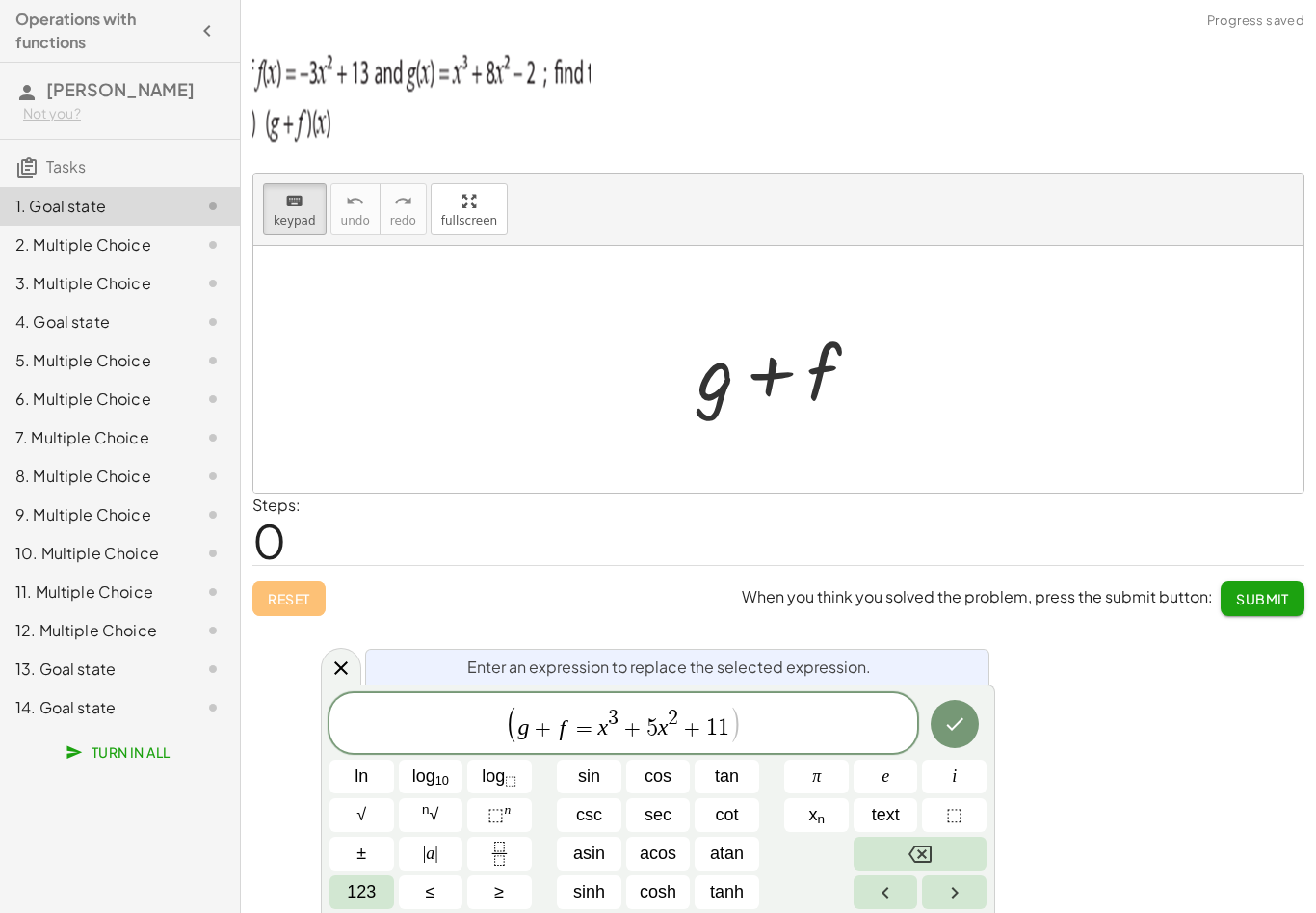
click at [426, 898] on span "≤" at bounding box center [431, 892] width 10 height 26
click at [363, 899] on span "123" at bounding box center [361, 892] width 29 height 26
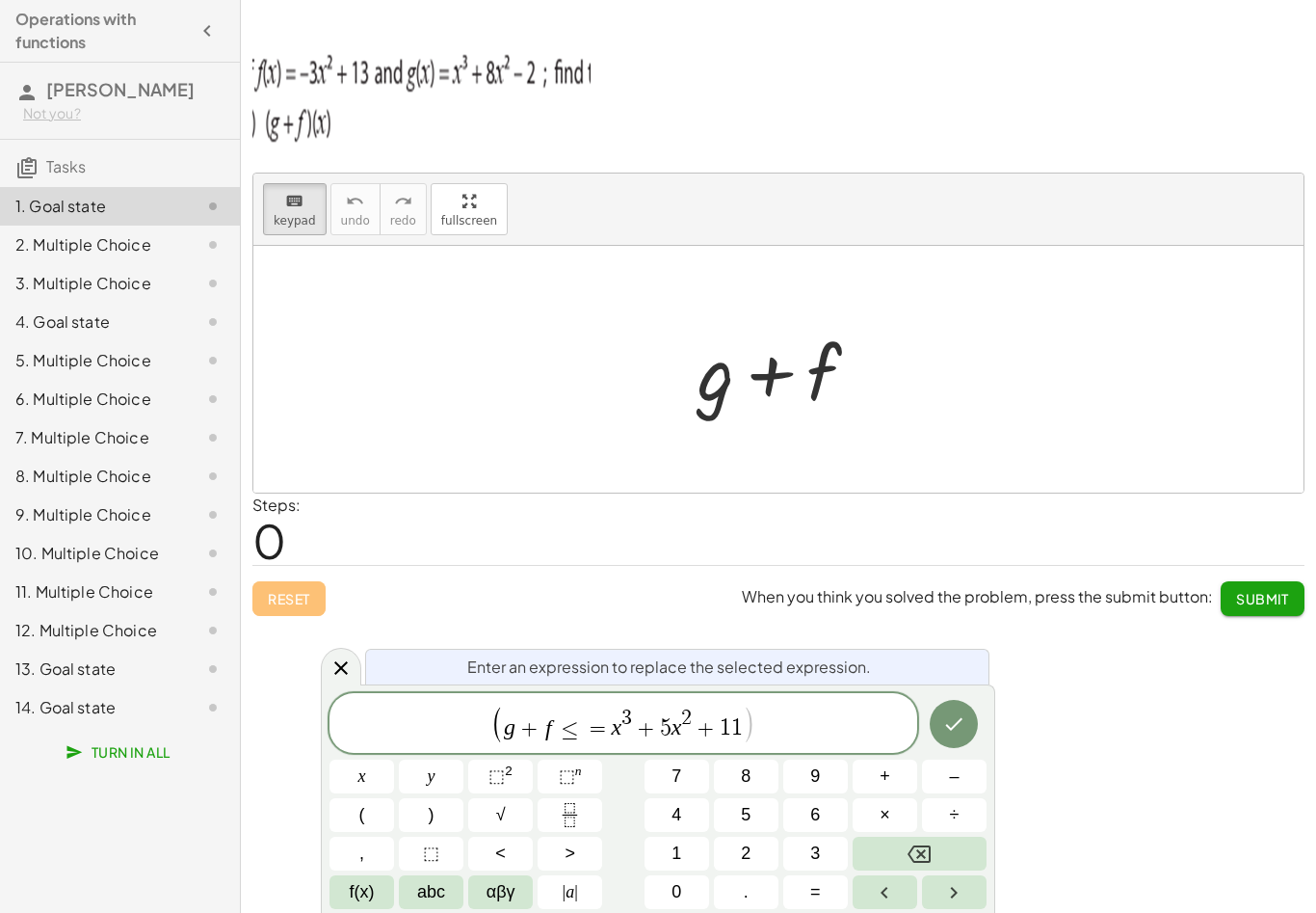
click at [946, 851] on button "Backspace" at bounding box center [919, 854] width 134 height 34
click at [944, 854] on button "Backspace" at bounding box center [919, 854] width 134 height 34
click at [410, 892] on button "abc" at bounding box center [430, 892] width 64 height 34
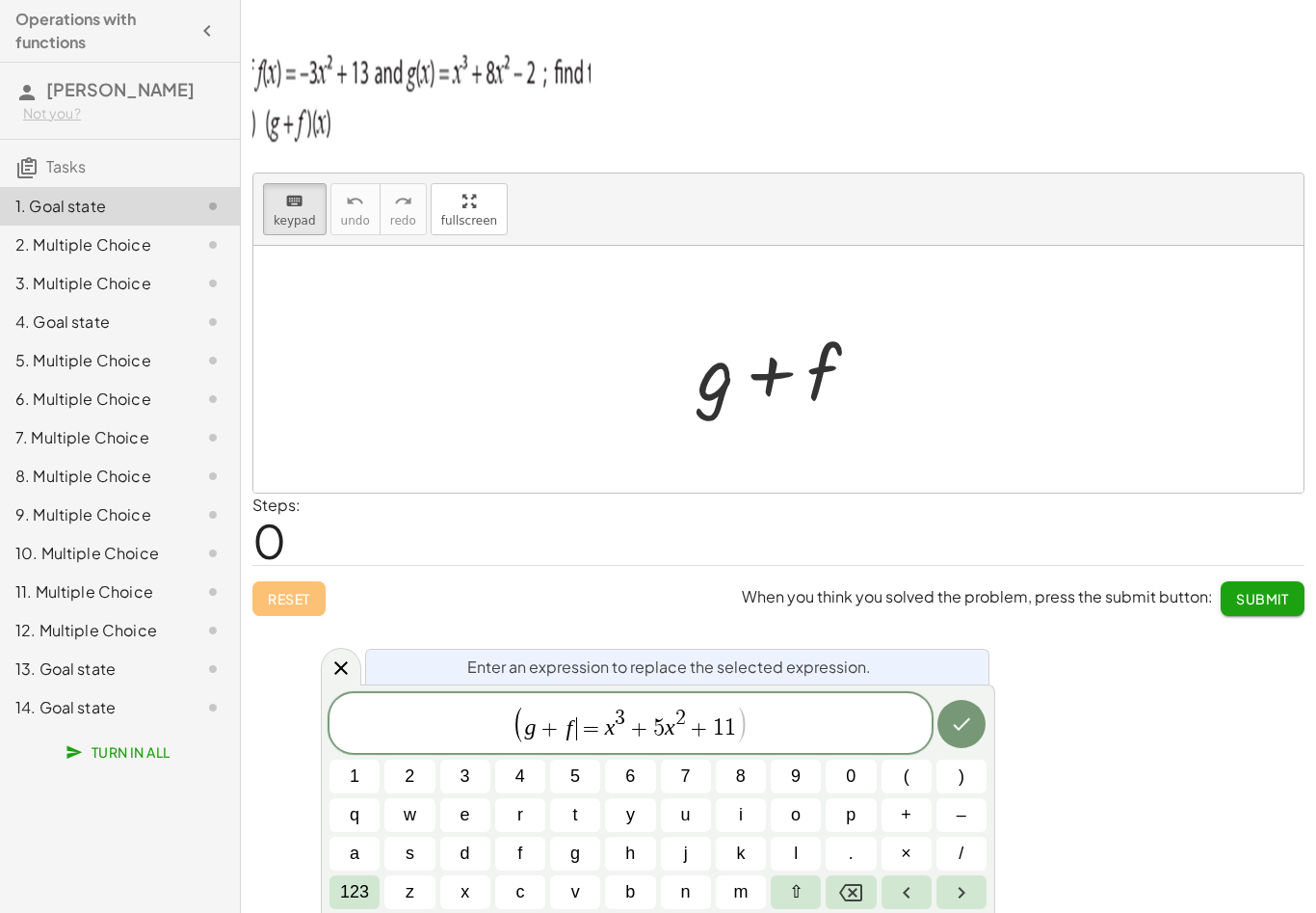
click at [956, 783] on button ")" at bounding box center [961, 776] width 51 height 34
click at [911, 772] on button "(" at bounding box center [907, 776] width 51 height 34
click at [365, 894] on span "123" at bounding box center [354, 892] width 29 height 26
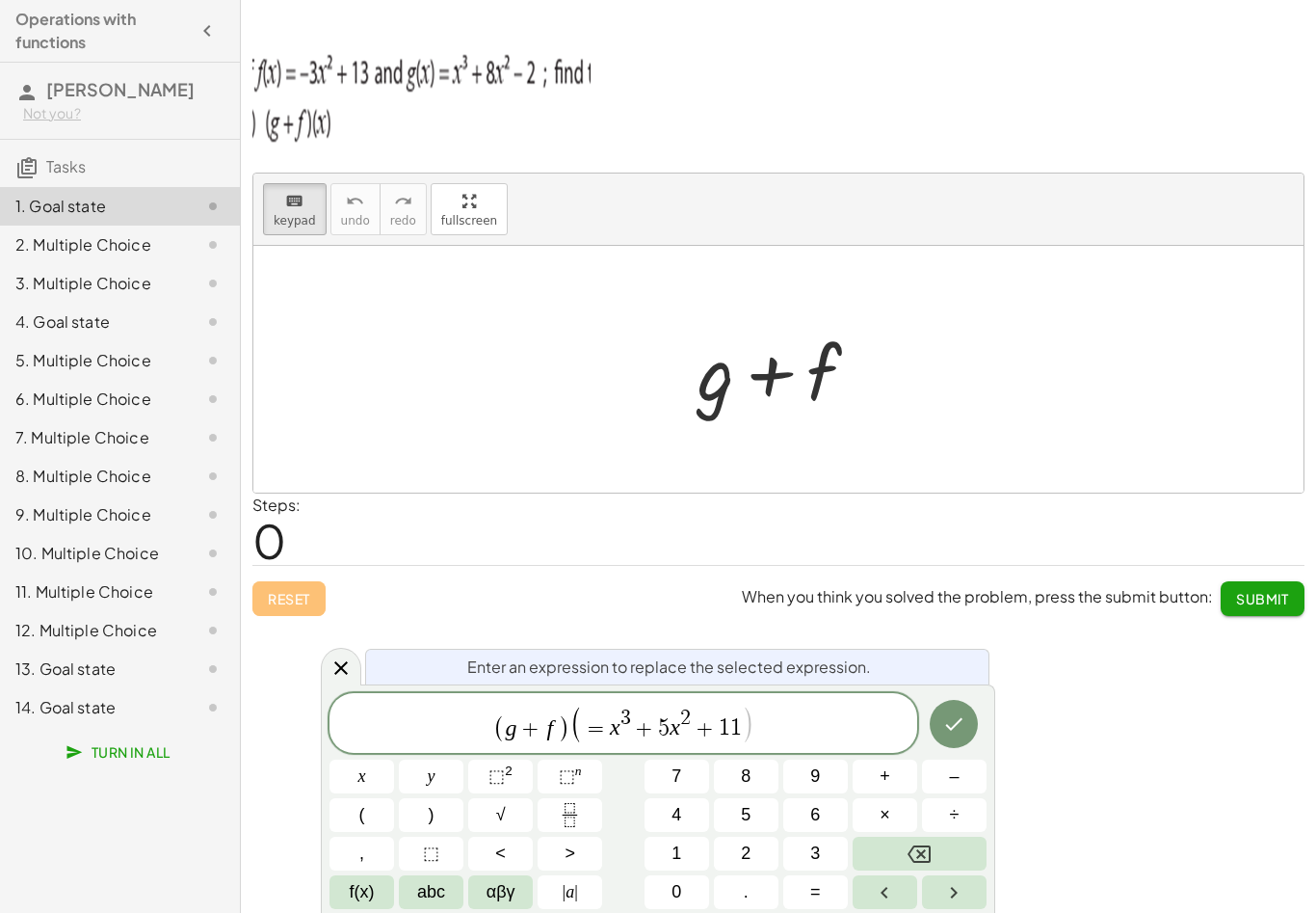
click at [348, 786] on button "x" at bounding box center [361, 776] width 64 height 34
click at [351, 900] on span "f(x)" at bounding box center [362, 892] width 25 height 26
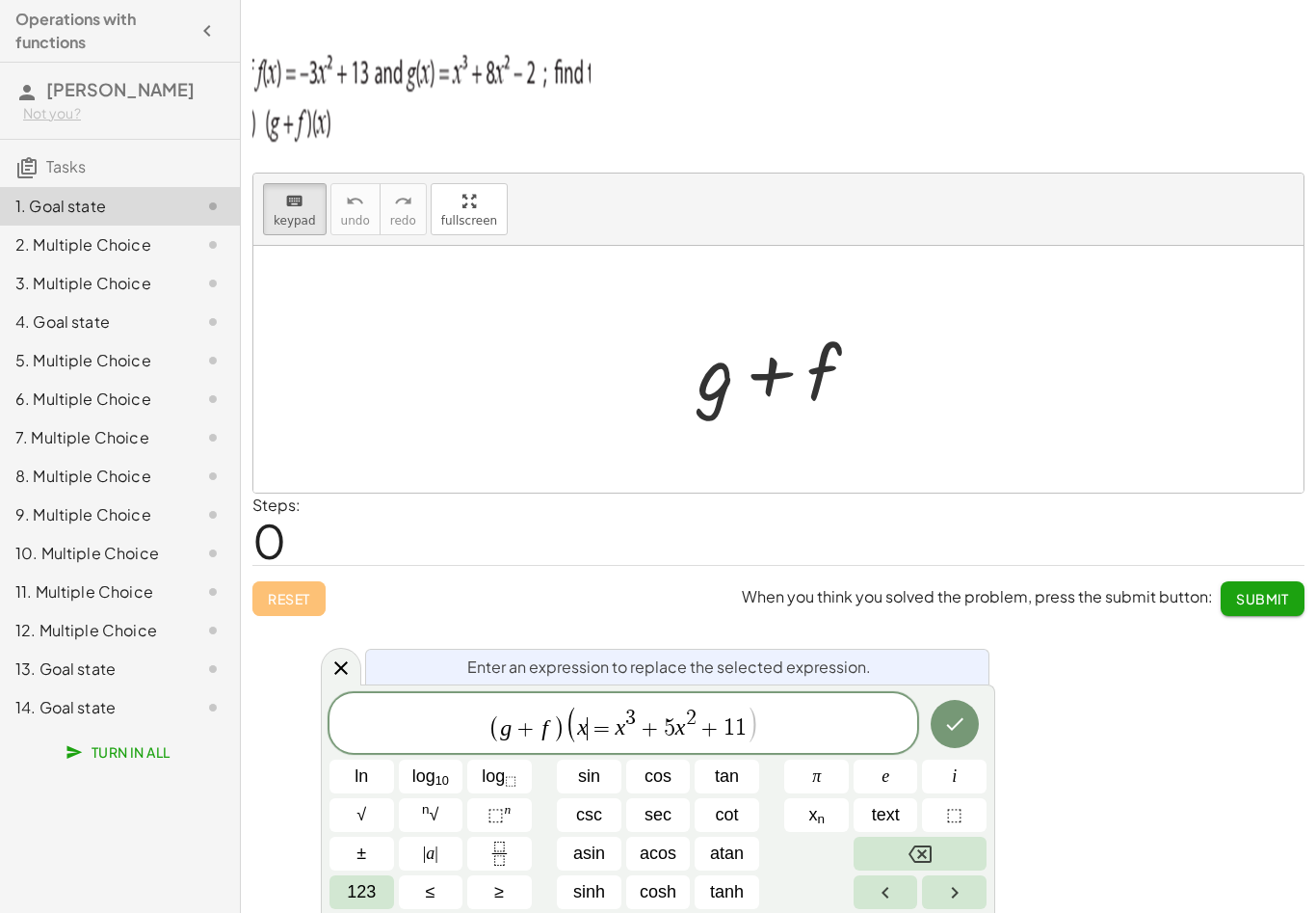
click at [349, 906] on button "123" at bounding box center [361, 892] width 64 height 34
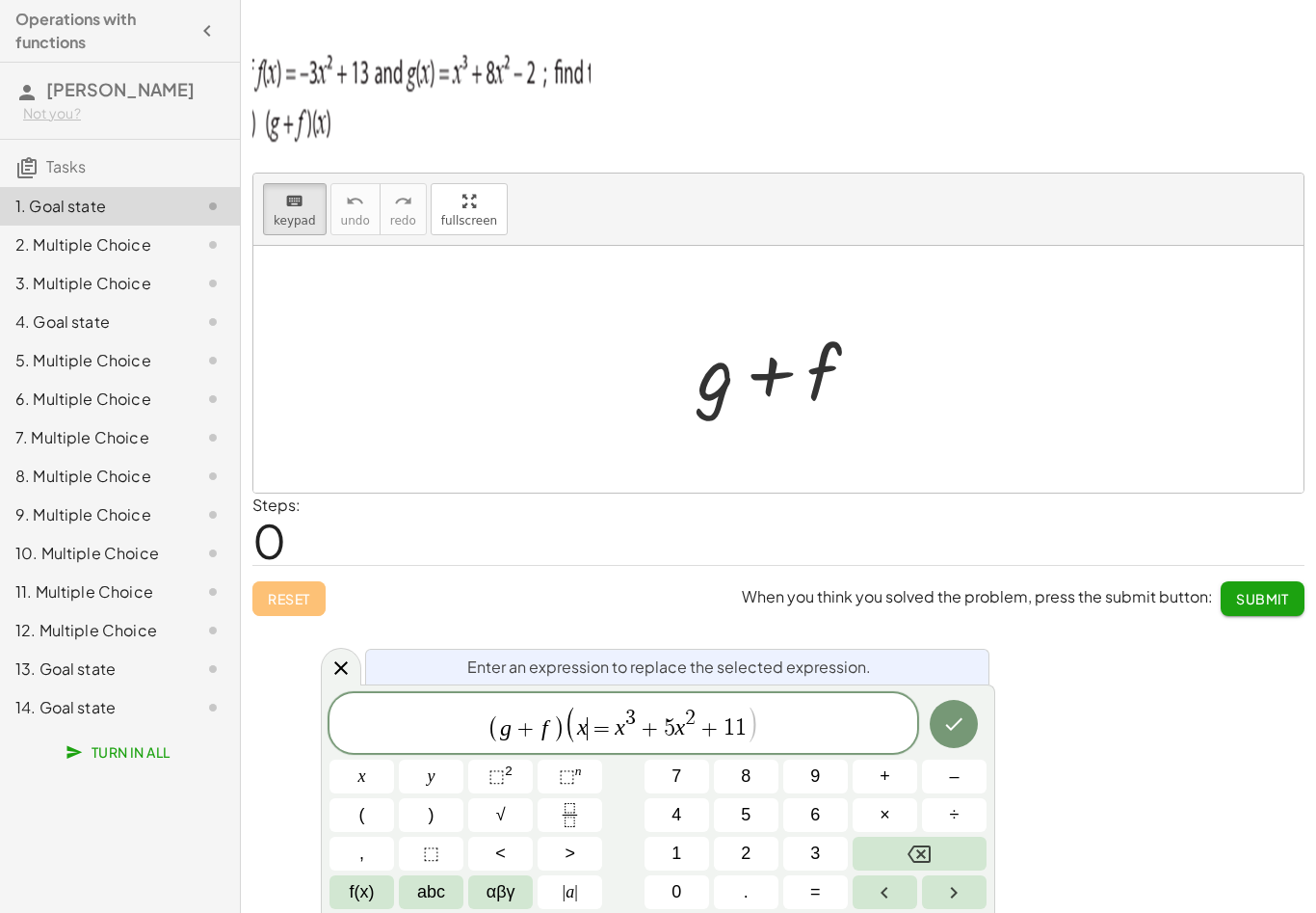
click at [400, 903] on button "abc" at bounding box center [430, 892] width 64 height 34
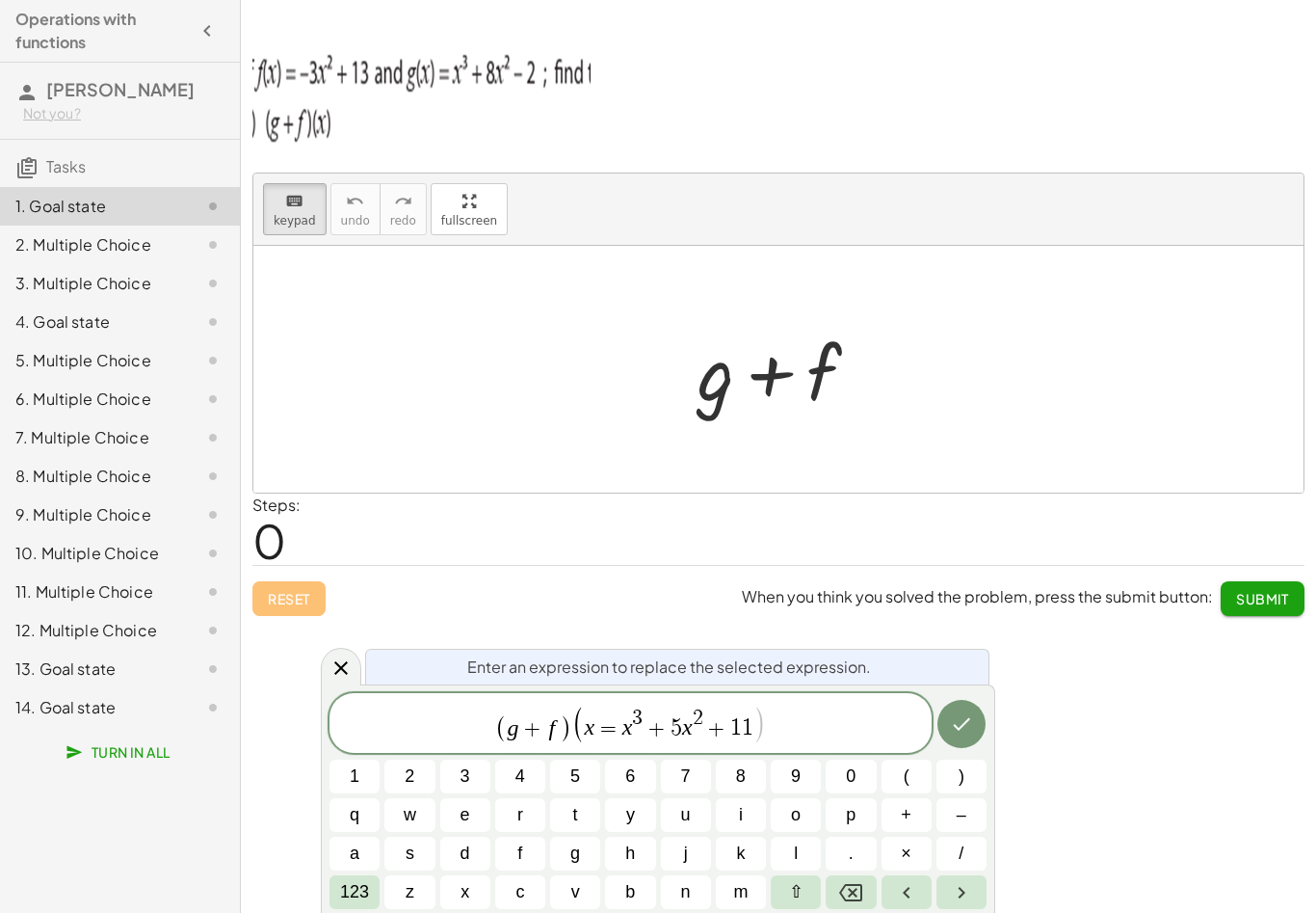
click at [966, 787] on button ")" at bounding box center [961, 776] width 51 height 34
click at [968, 727] on icon "Done" at bounding box center [961, 724] width 23 height 23
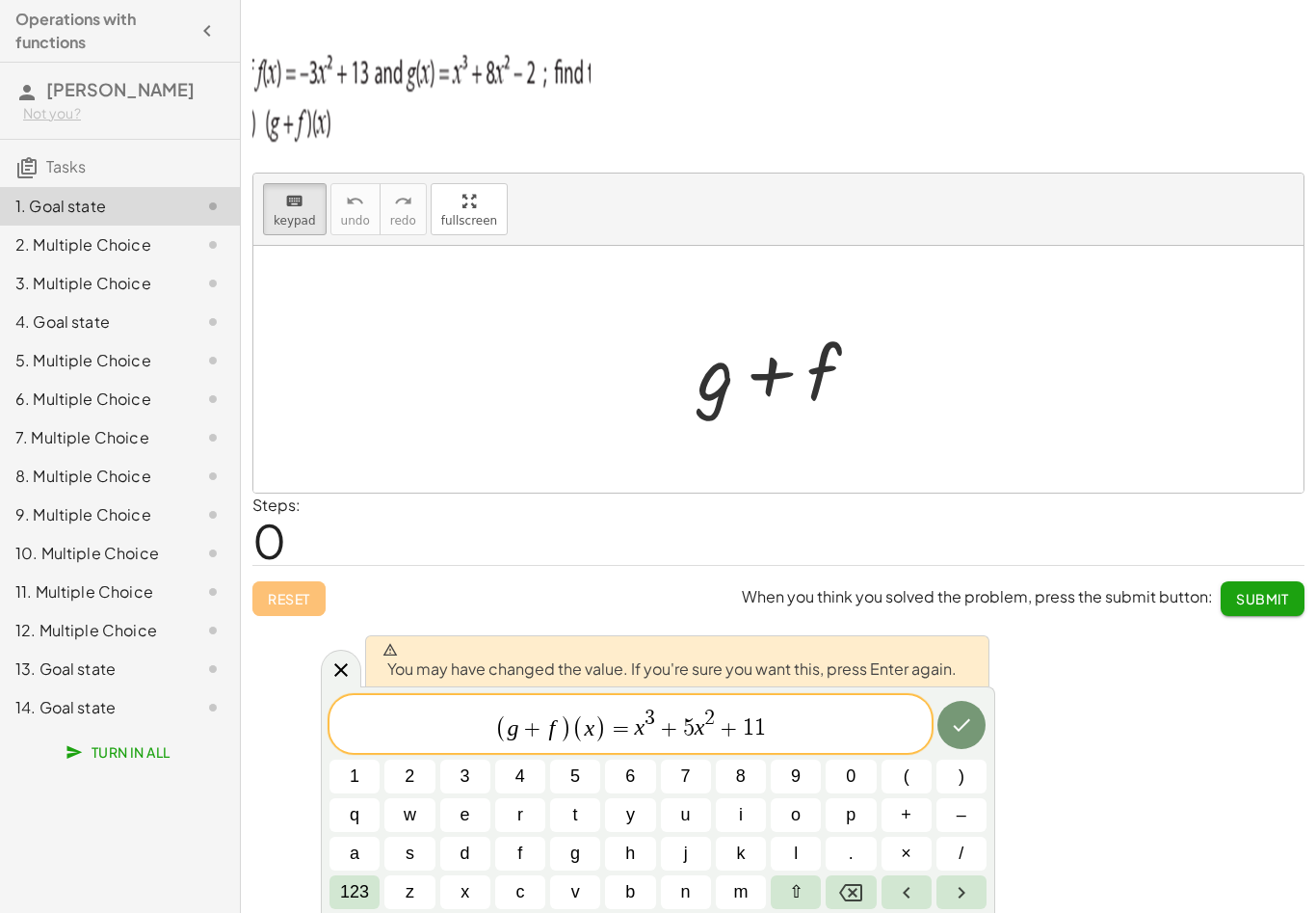
click at [844, 727] on span "( g + f ) ( x ) ​ = x 3 + 5 x 2 + 1 1" at bounding box center [630, 726] width 603 height 38
click at [970, 742] on button "Done" at bounding box center [961, 725] width 49 height 49
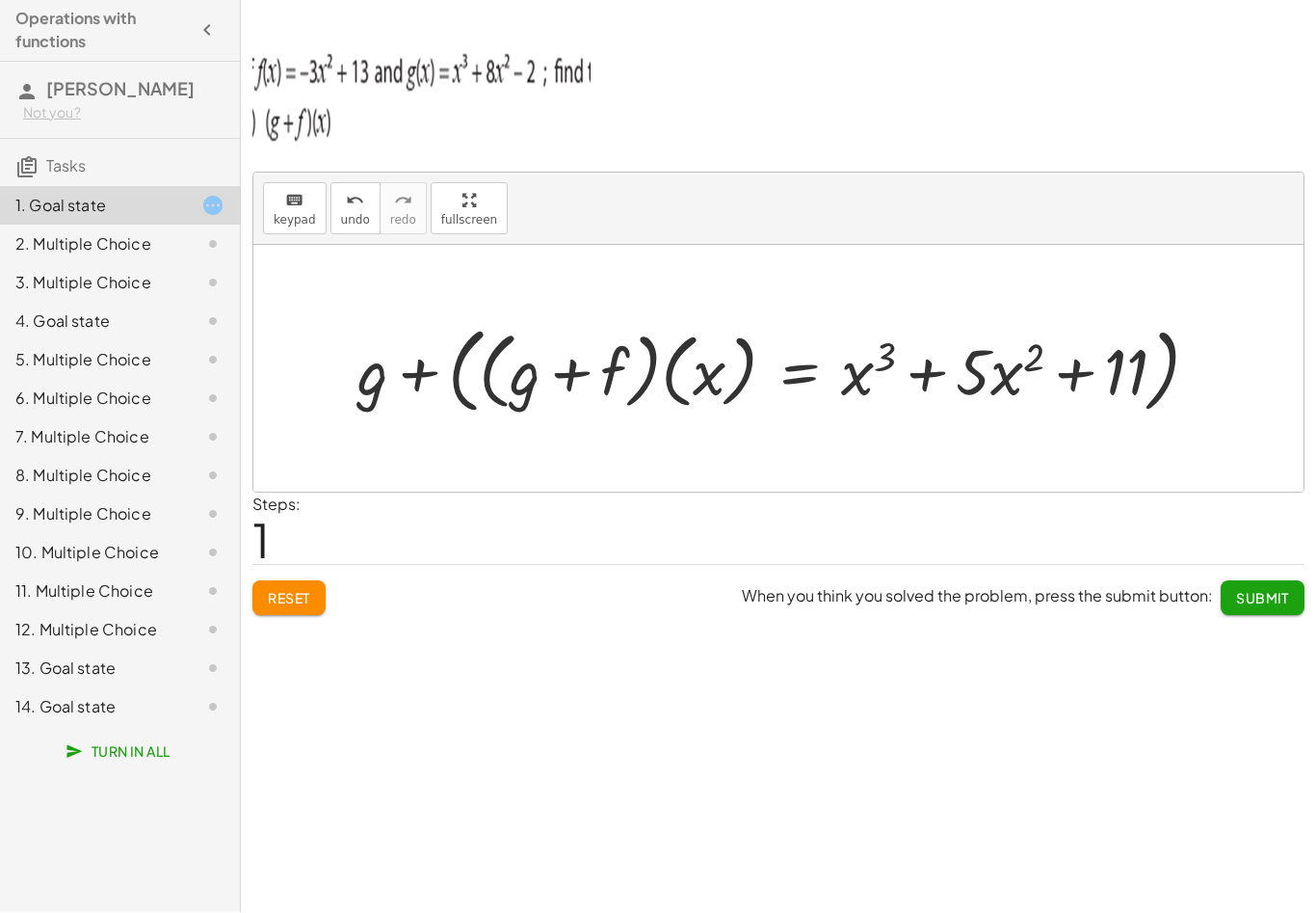
scroll to position [1, 0]
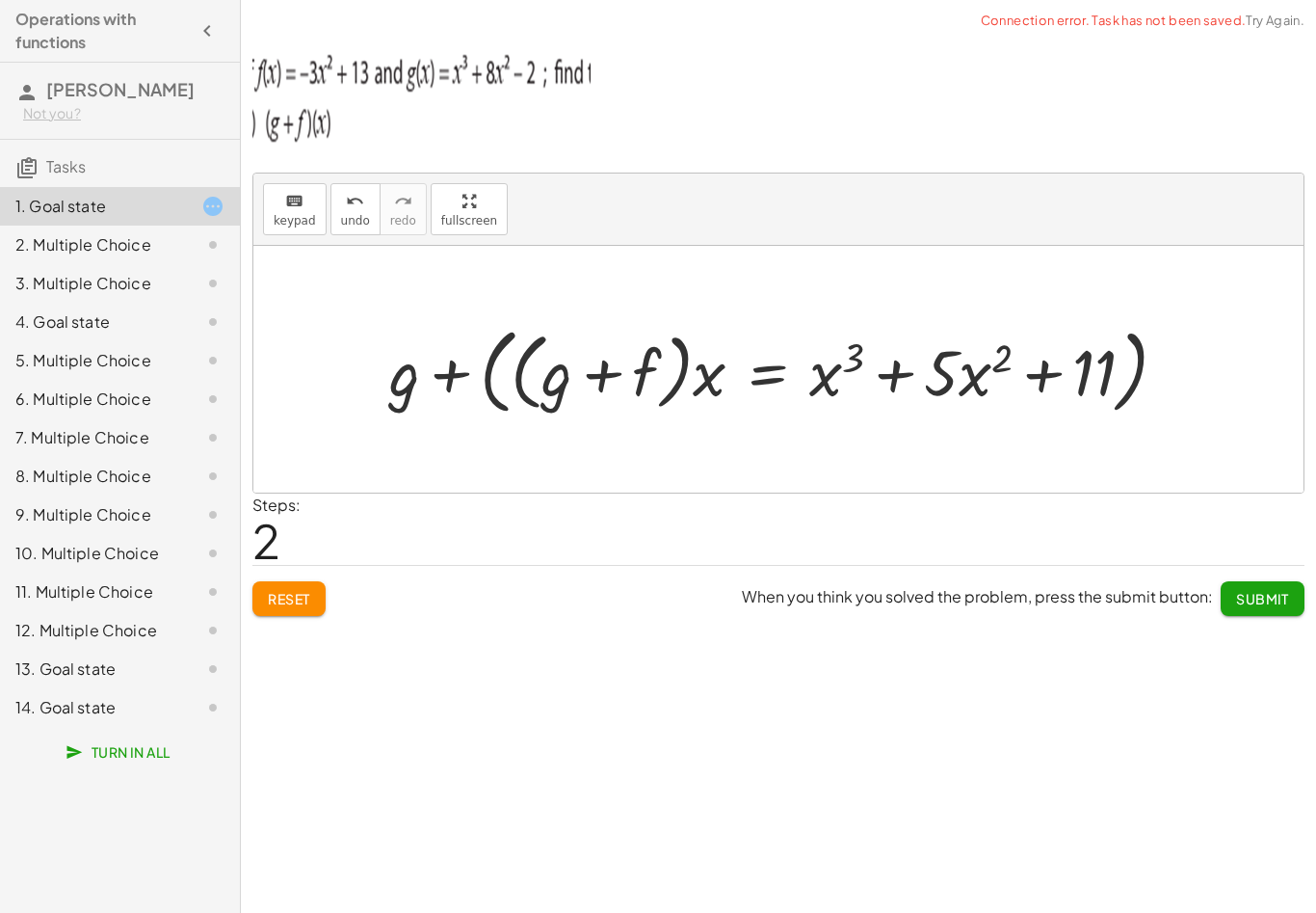
click at [292, 565] on div "Reset When you think you solved the problem, press the submit button: Submit" at bounding box center [779, 591] width 1052 height 52
click at [287, 596] on span "Reset" at bounding box center [288, 598] width 43 height 17
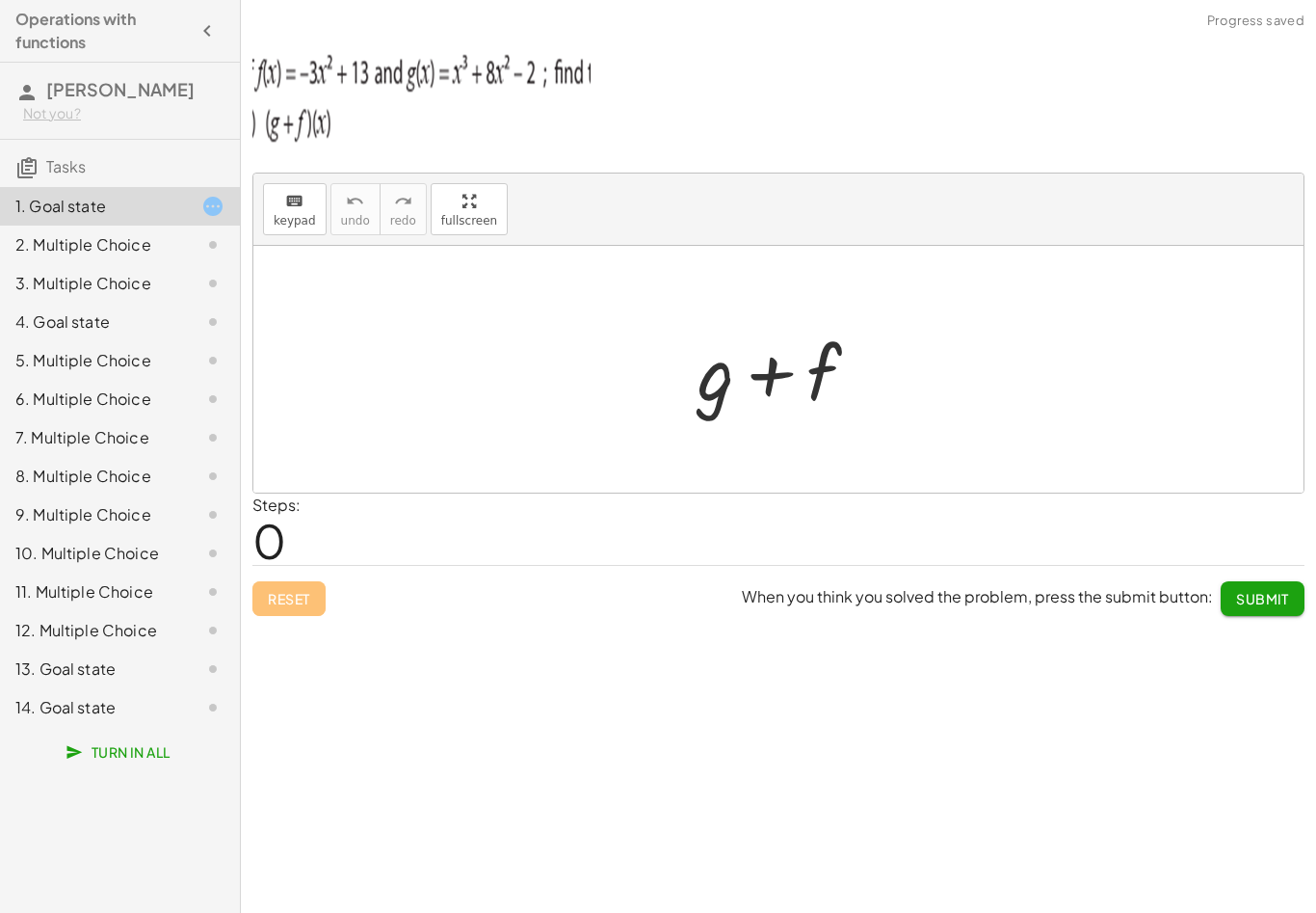
click at [382, 528] on div "Steps: 0" at bounding box center [779, 529] width 1052 height 71
